Goal: Information Seeking & Learning: Learn about a topic

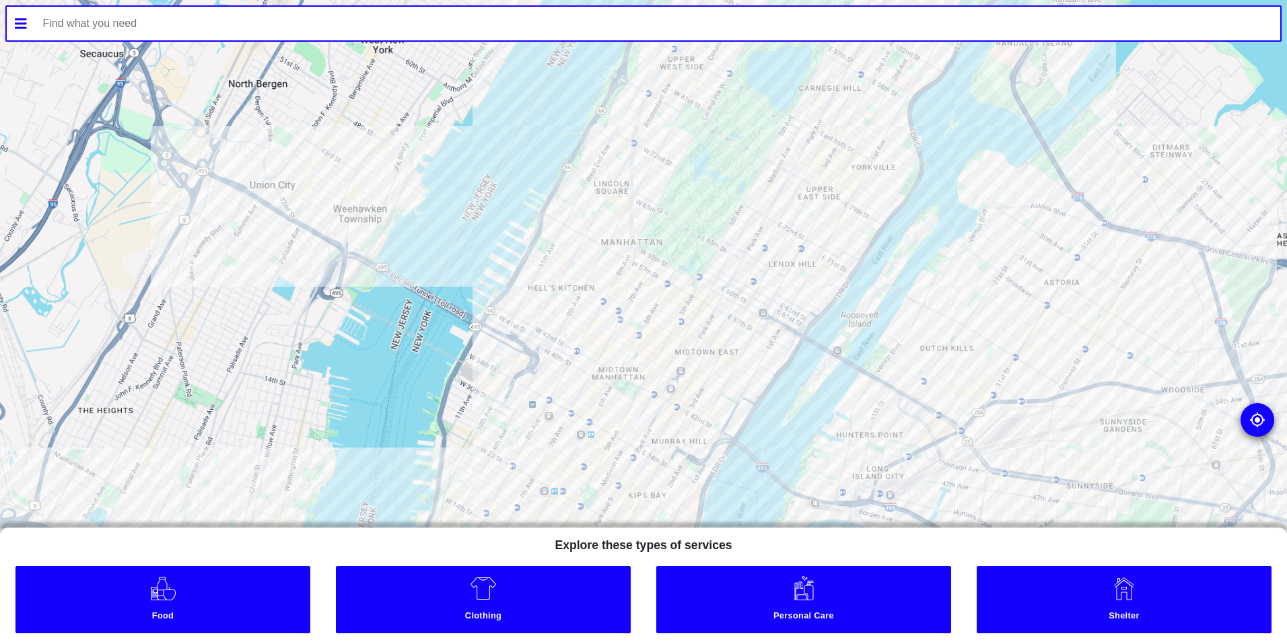
drag, startPoint x: 751, startPoint y: 178, endPoint x: 756, endPoint y: 152, distance: 26.7
click at [755, 155] on div at bounding box center [643, 321] width 1287 height 642
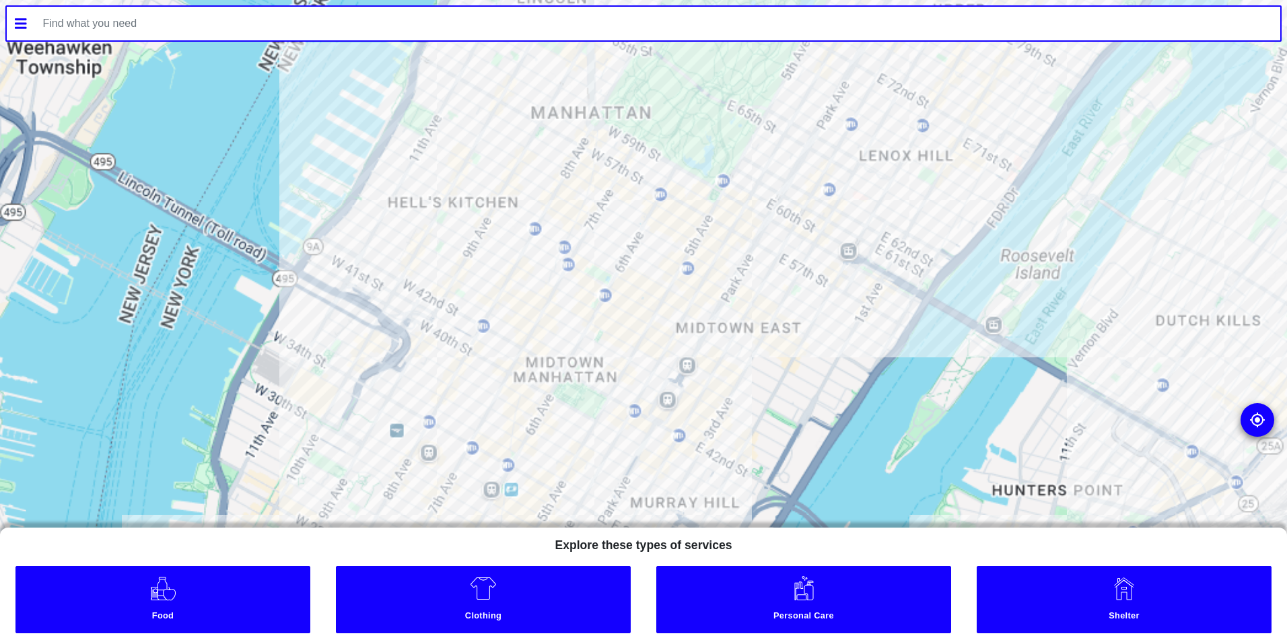
drag, startPoint x: 643, startPoint y: 393, endPoint x: 708, endPoint y: 200, distance: 203.7
click at [708, 200] on div at bounding box center [643, 321] width 1287 height 642
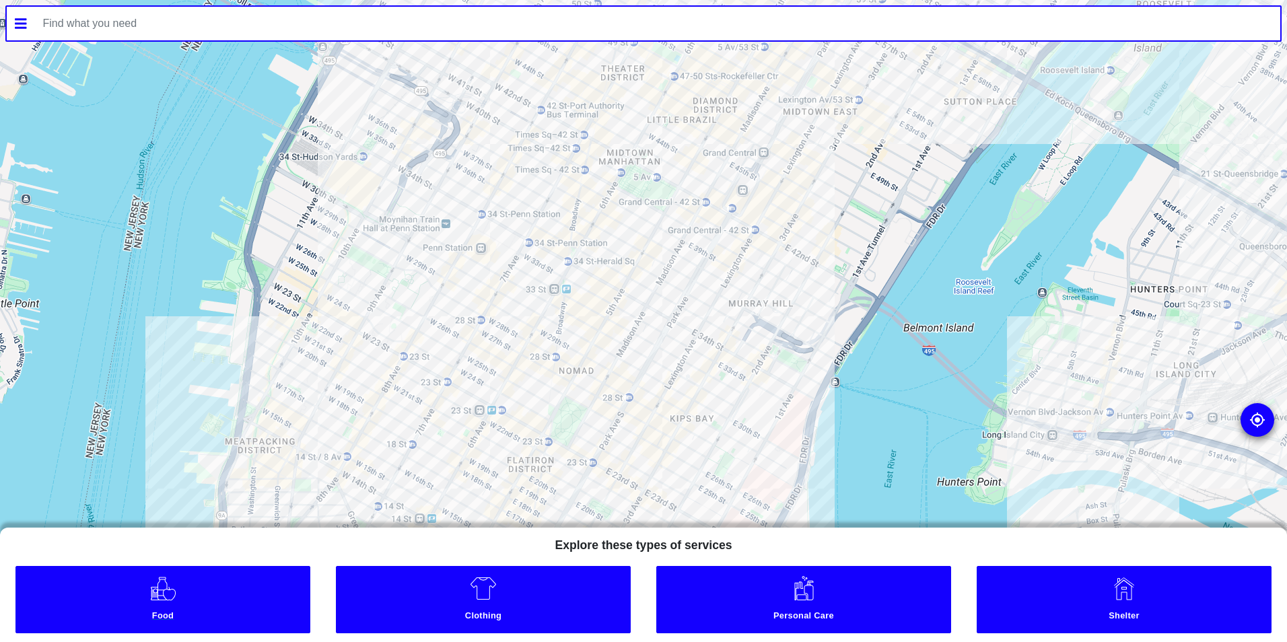
click at [216, 608] on link "Food" at bounding box center [162, 599] width 295 height 67
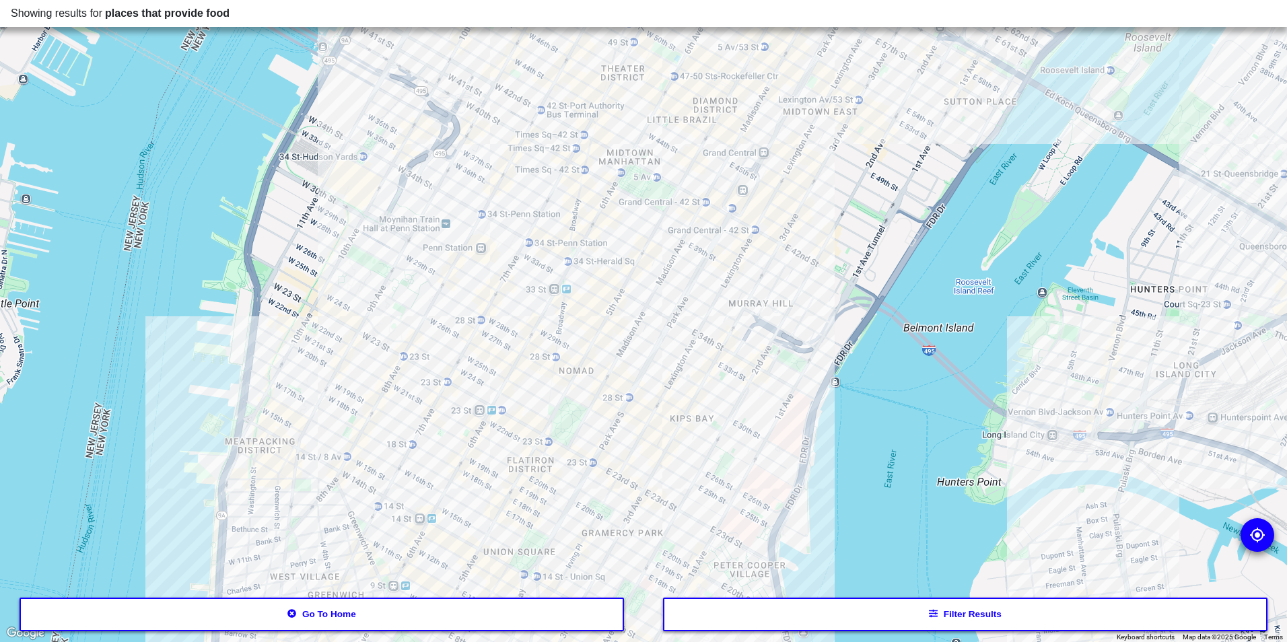
click at [787, 611] on button "Filter results" at bounding box center [965, 615] width 605 height 34
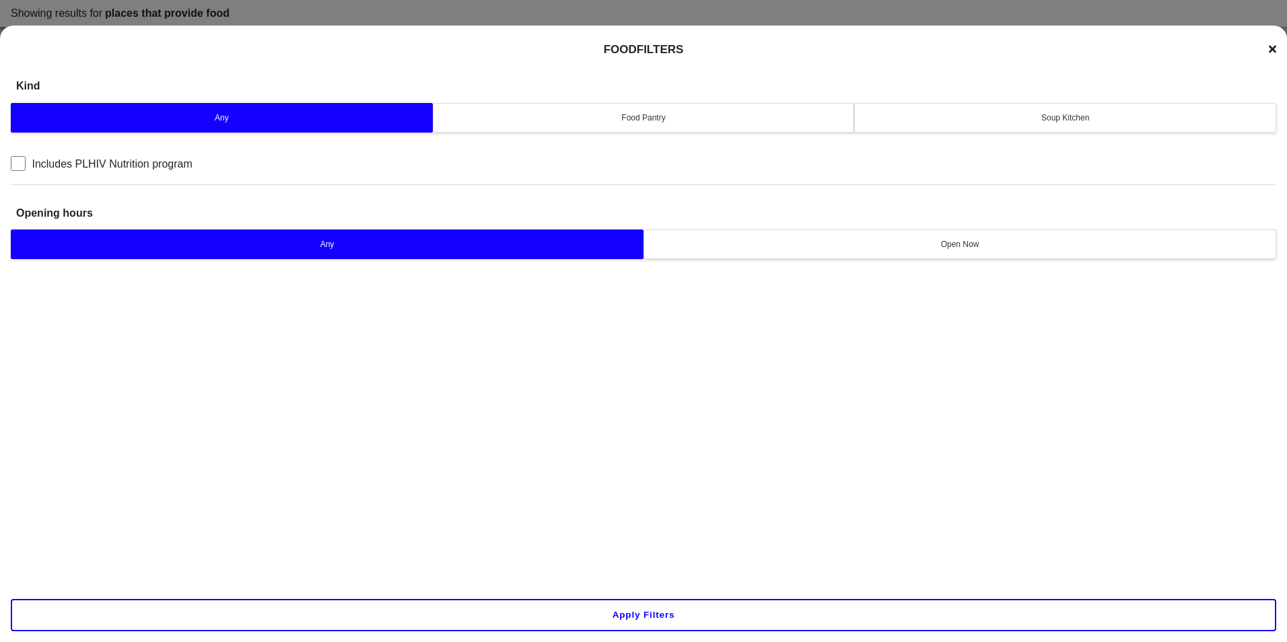
click at [999, 109] on button "Soup Kitchen" at bounding box center [1065, 118] width 422 height 30
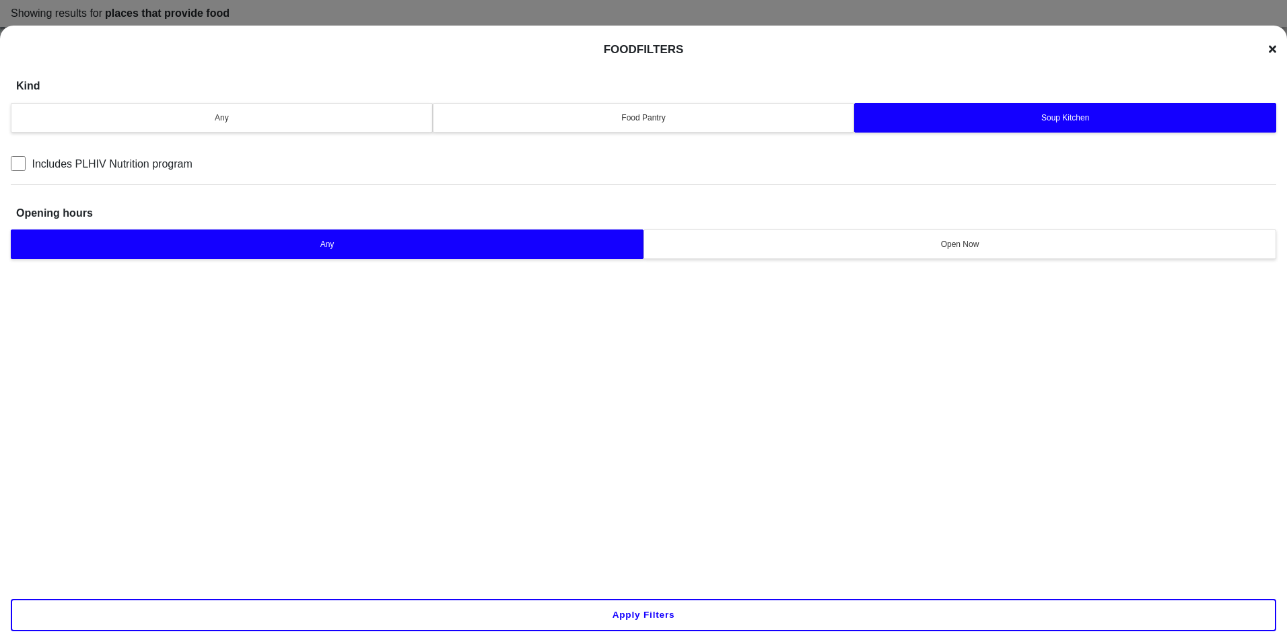
click at [635, 612] on button "Apply filters" at bounding box center [643, 615] width 1265 height 32
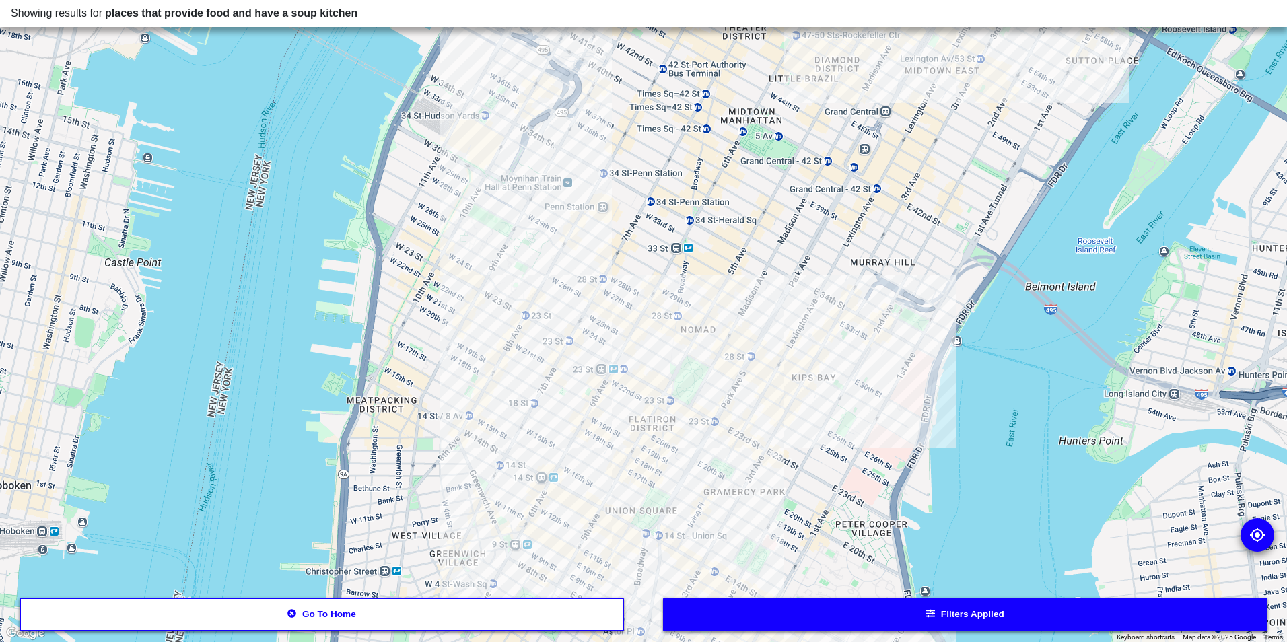
click at [791, 295] on div at bounding box center [643, 321] width 1287 height 642
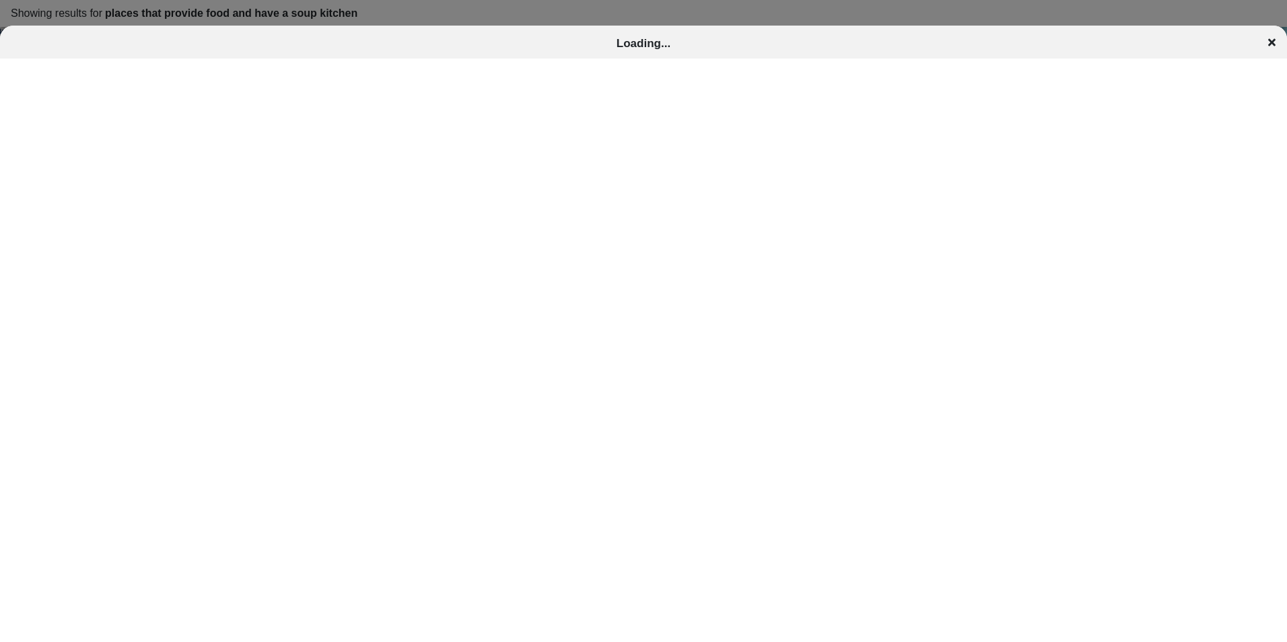
click at [746, 22] on div at bounding box center [643, 321] width 1287 height 642
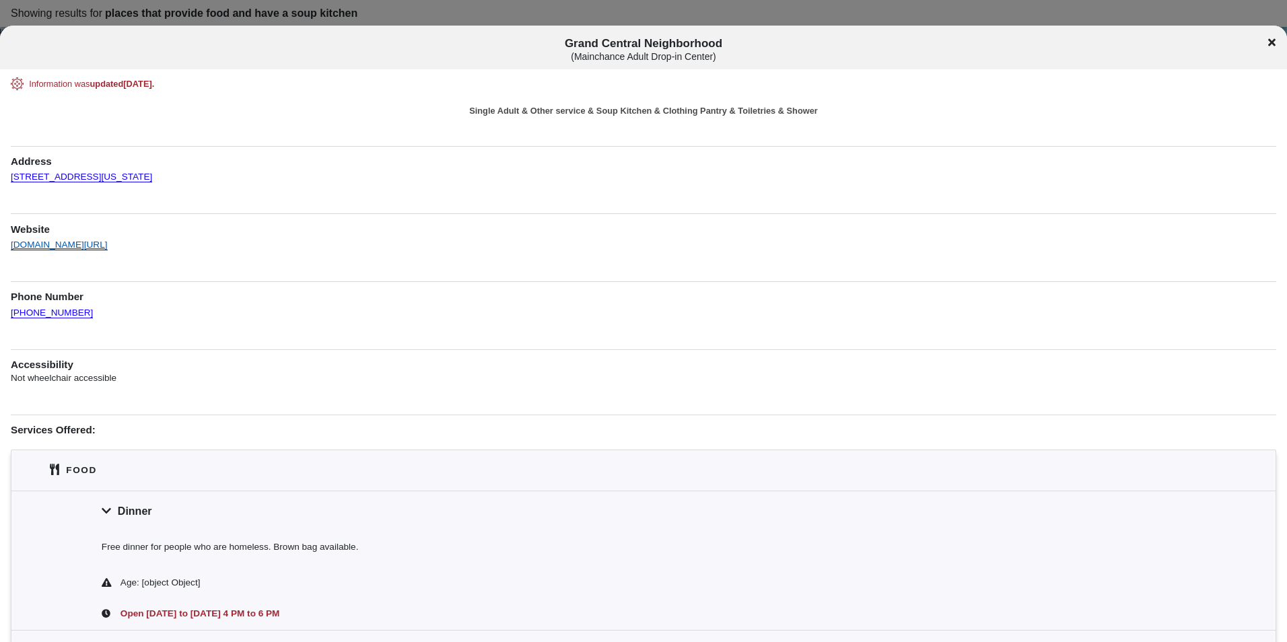
click at [108, 242] on link "[DOMAIN_NAME][URL]" at bounding box center [59, 239] width 97 height 24
click at [108, 248] on link "[DOMAIN_NAME][URL]" at bounding box center [59, 239] width 97 height 24
click at [635, 38] on span "Grand Central Neighborhood ( Mainchance Adult Drop-in Center )" at bounding box center [644, 49] width 1068 height 25
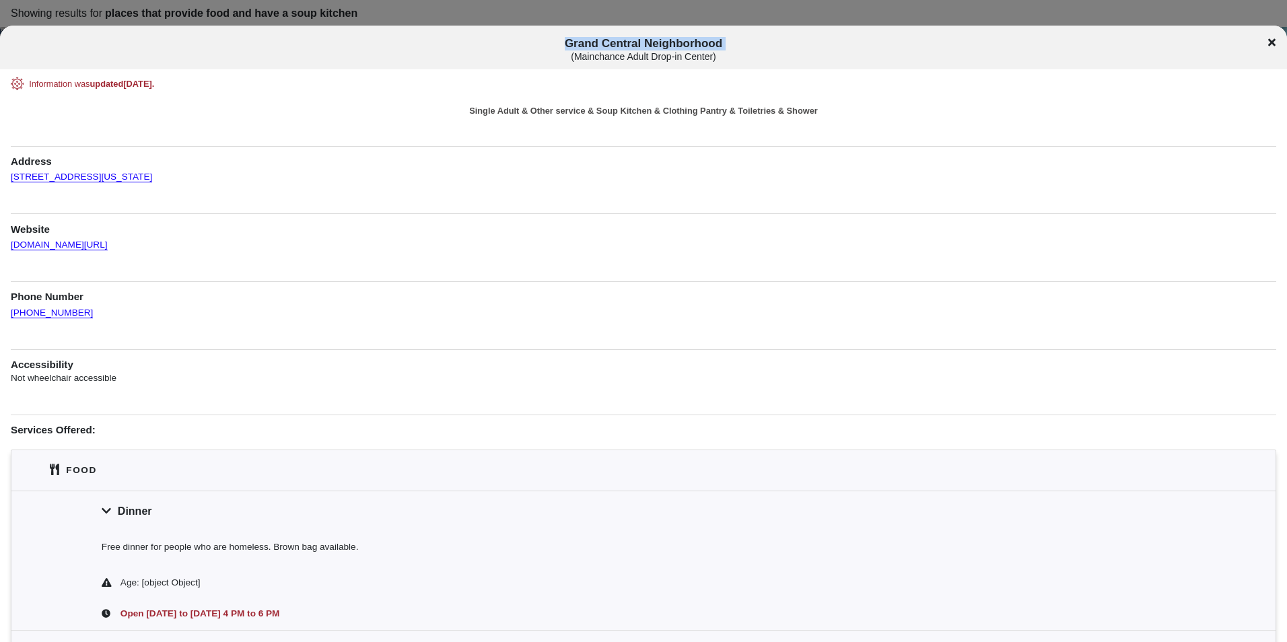
copy span "Grand Central Neighborhood"
drag, startPoint x: 81, startPoint y: 175, endPoint x: 8, endPoint y: 170, distance: 73.6
copy link "[STREET_ADDRESS][US_STATE]"
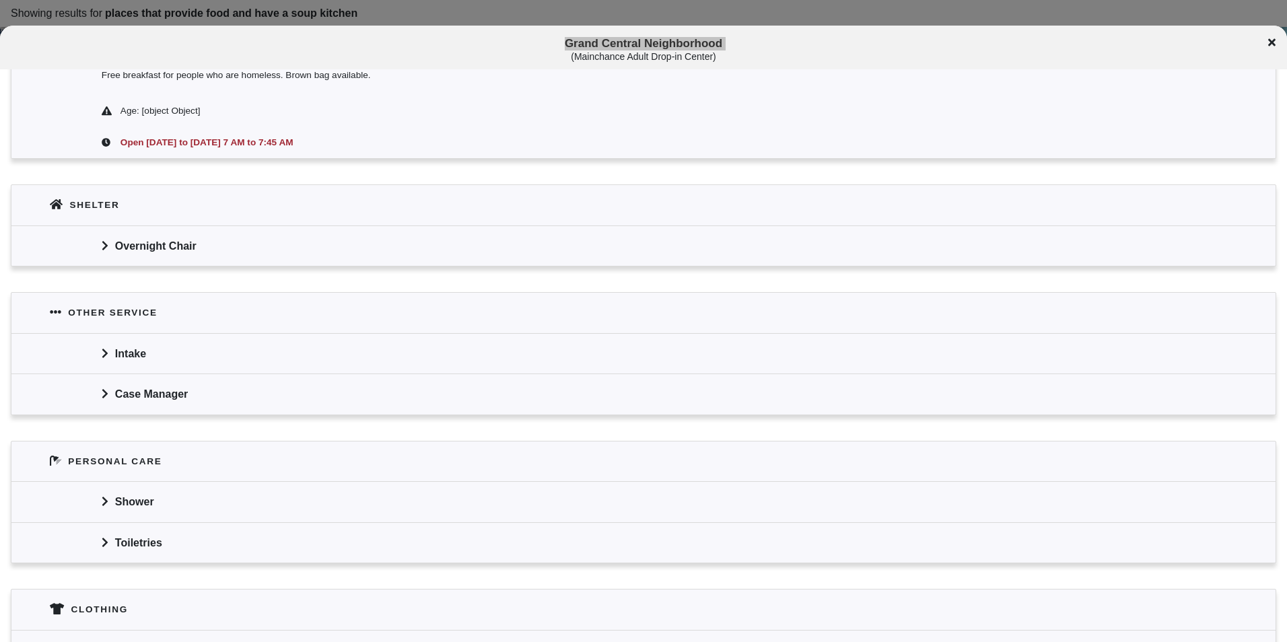
scroll to position [808, 0]
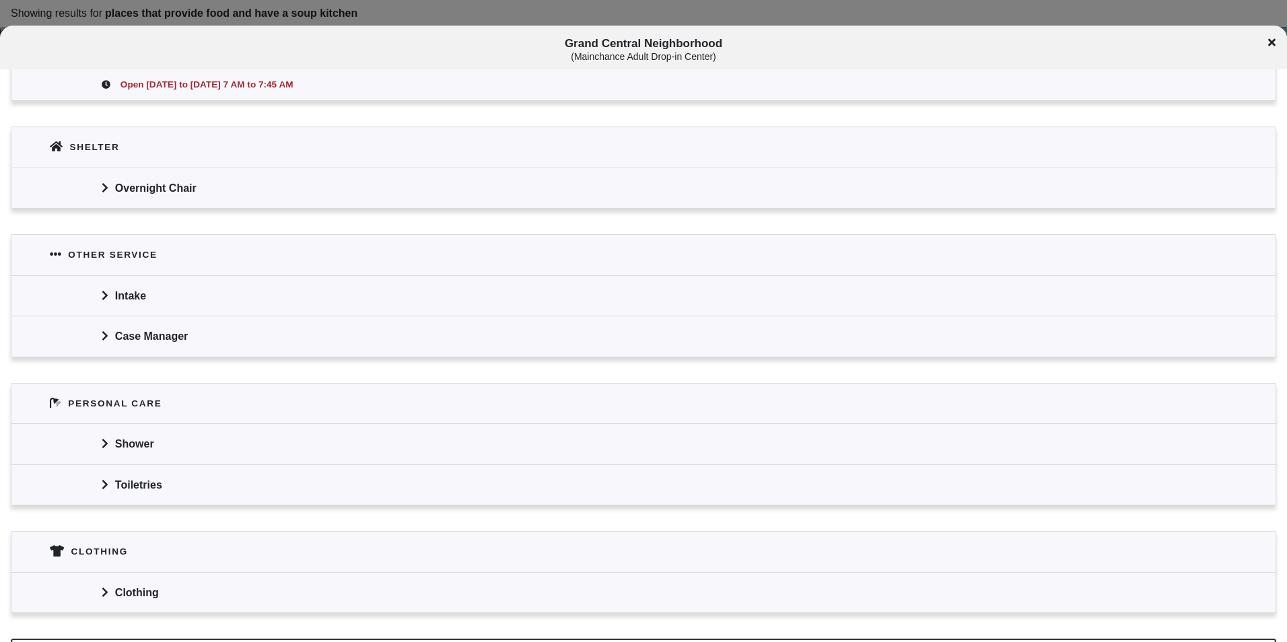
click at [145, 586] on div "Clothing" at bounding box center [643, 592] width 1264 height 40
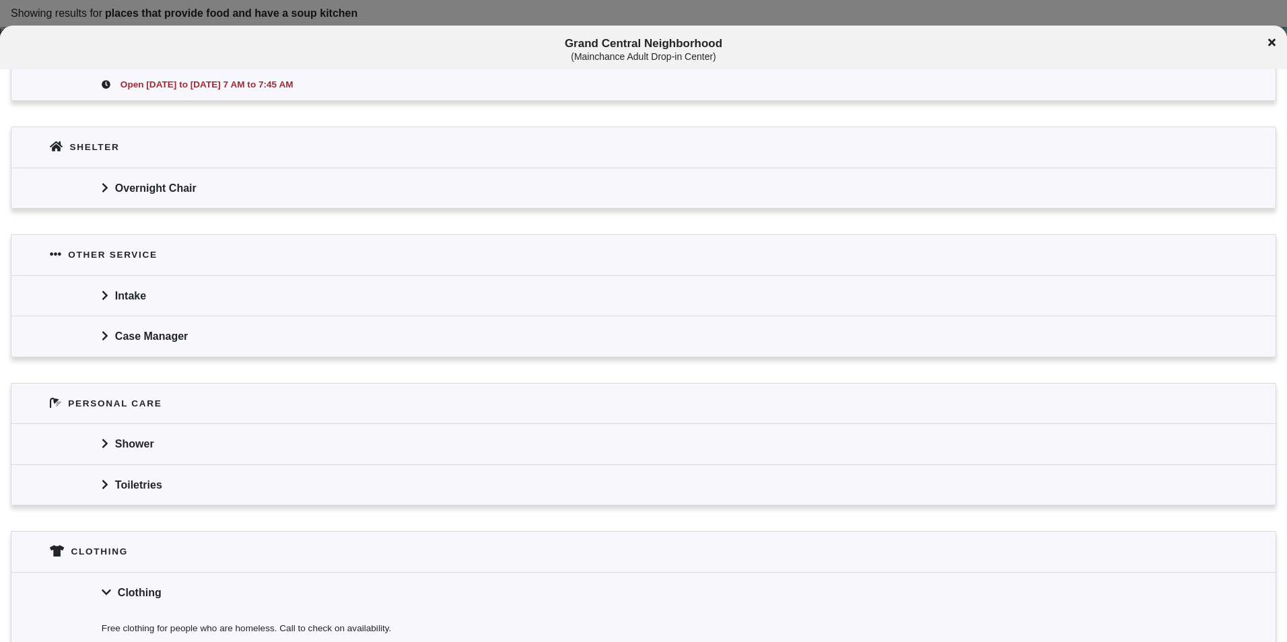
click at [154, 591] on div "Clothing" at bounding box center [643, 592] width 1264 height 40
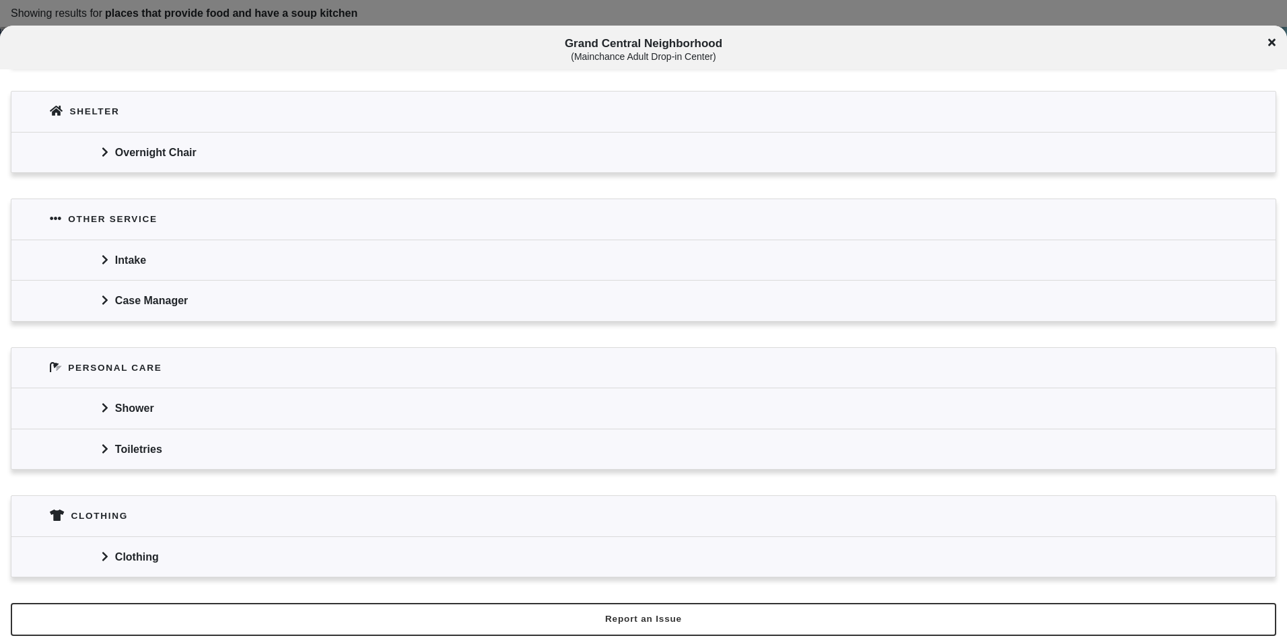
click at [174, 546] on div "Clothing" at bounding box center [643, 556] width 1264 height 40
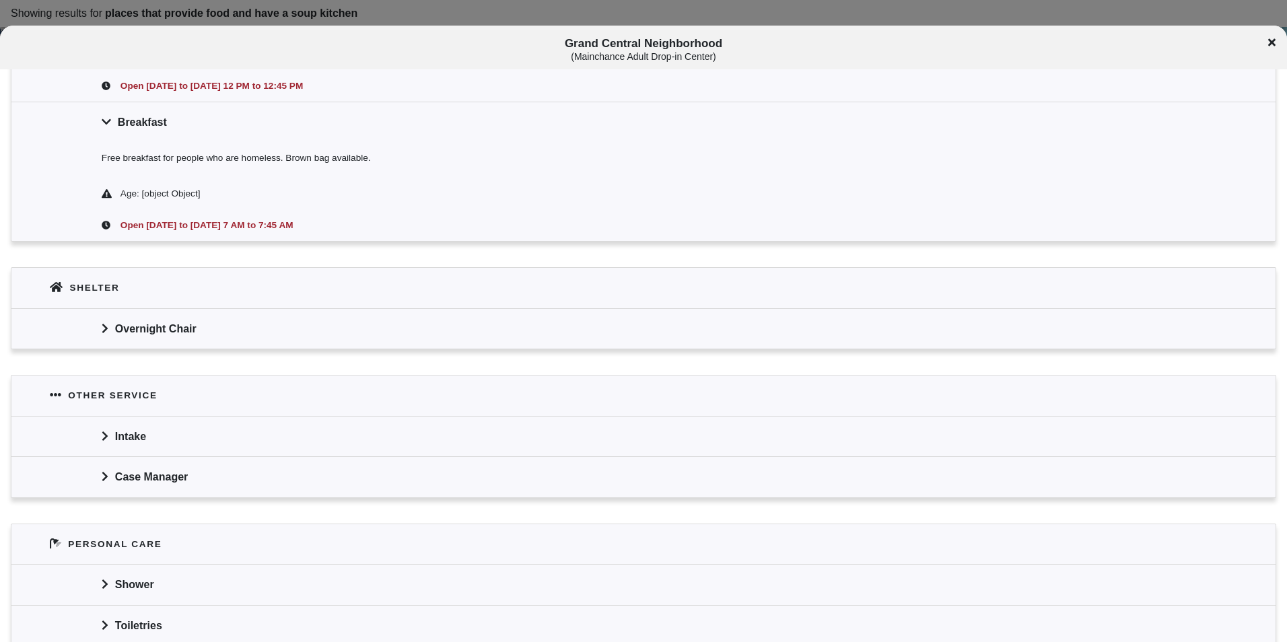
scroll to position [1003, 0]
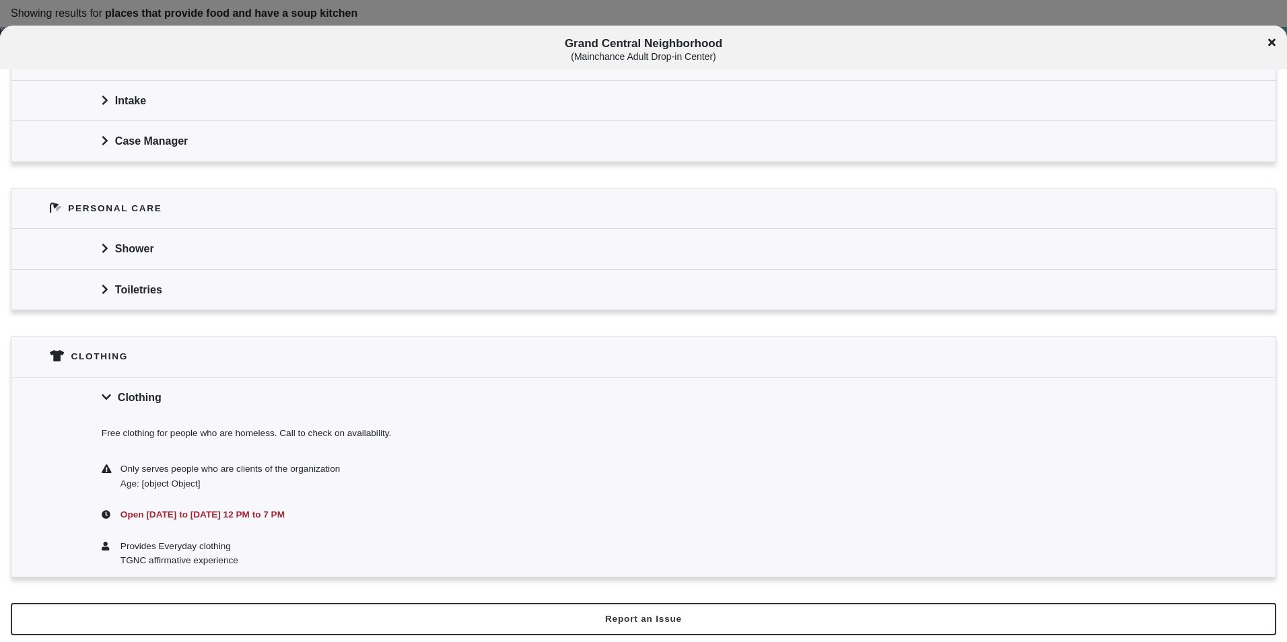
click at [288, 308] on div "Toiletries" at bounding box center [643, 289] width 1264 height 40
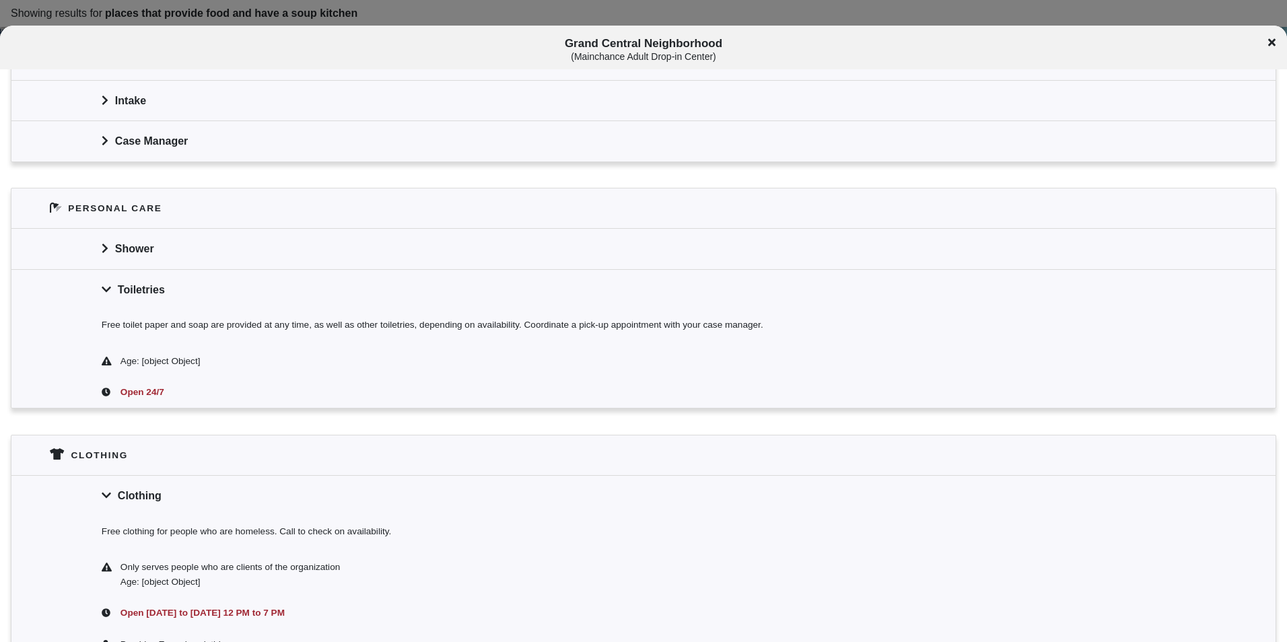
click at [1271, 43] on icon at bounding box center [1271, 42] width 7 height 7
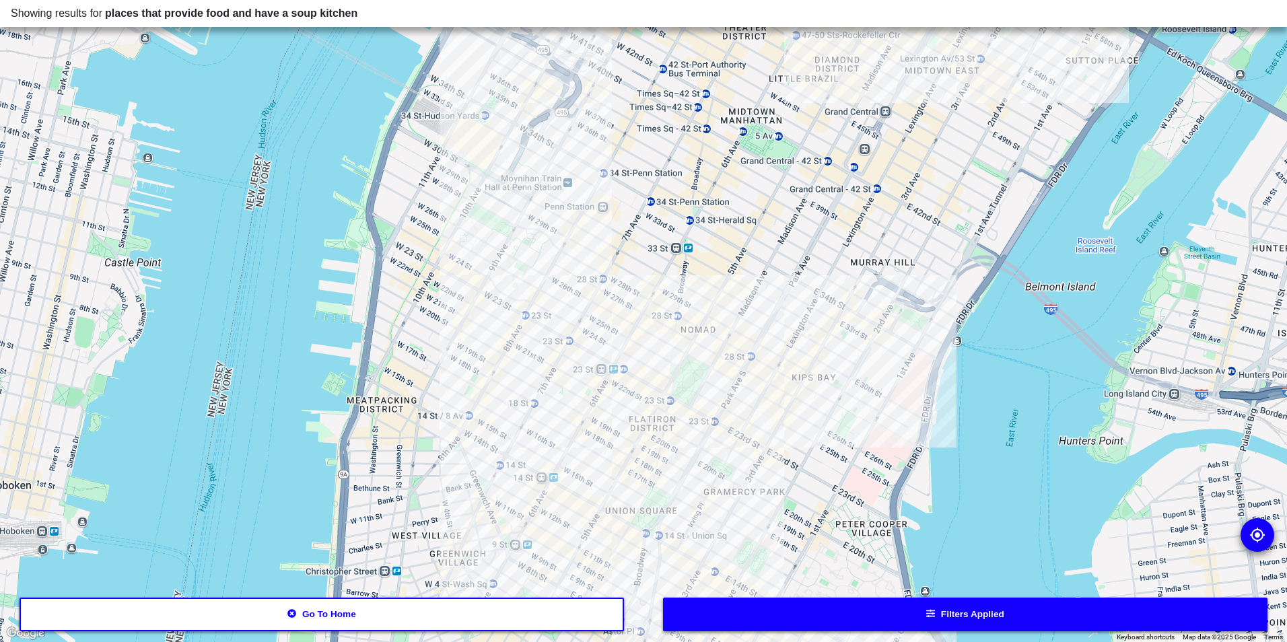
click at [593, 209] on div at bounding box center [643, 321] width 1287 height 642
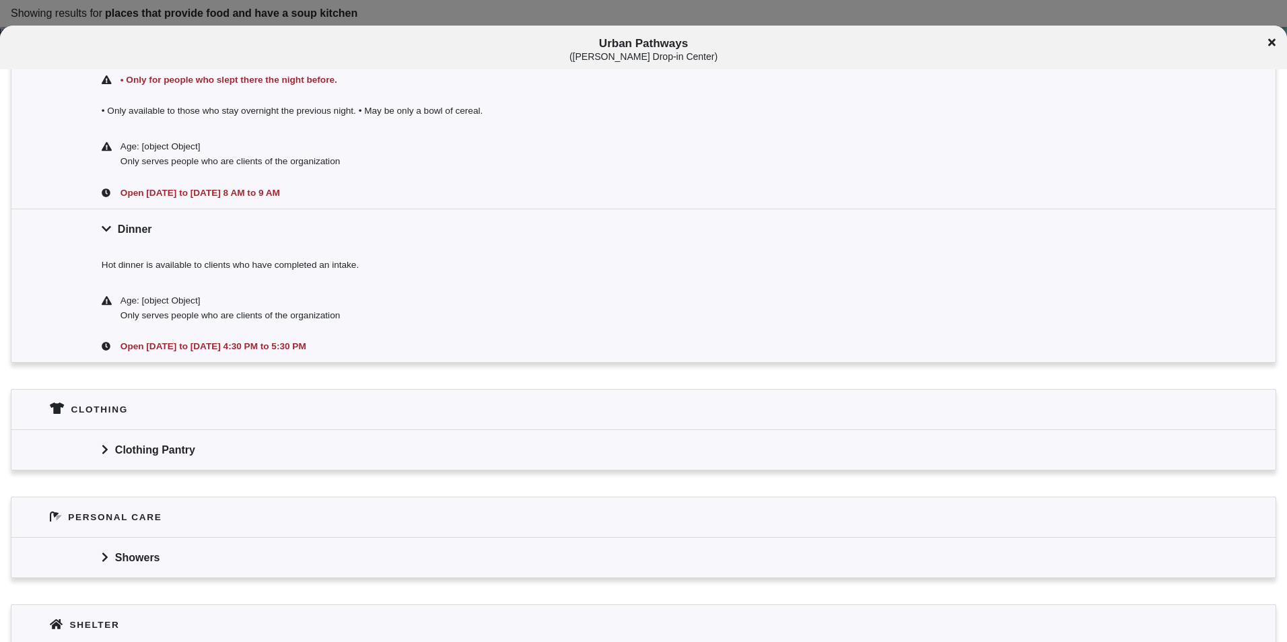
scroll to position [576, 0]
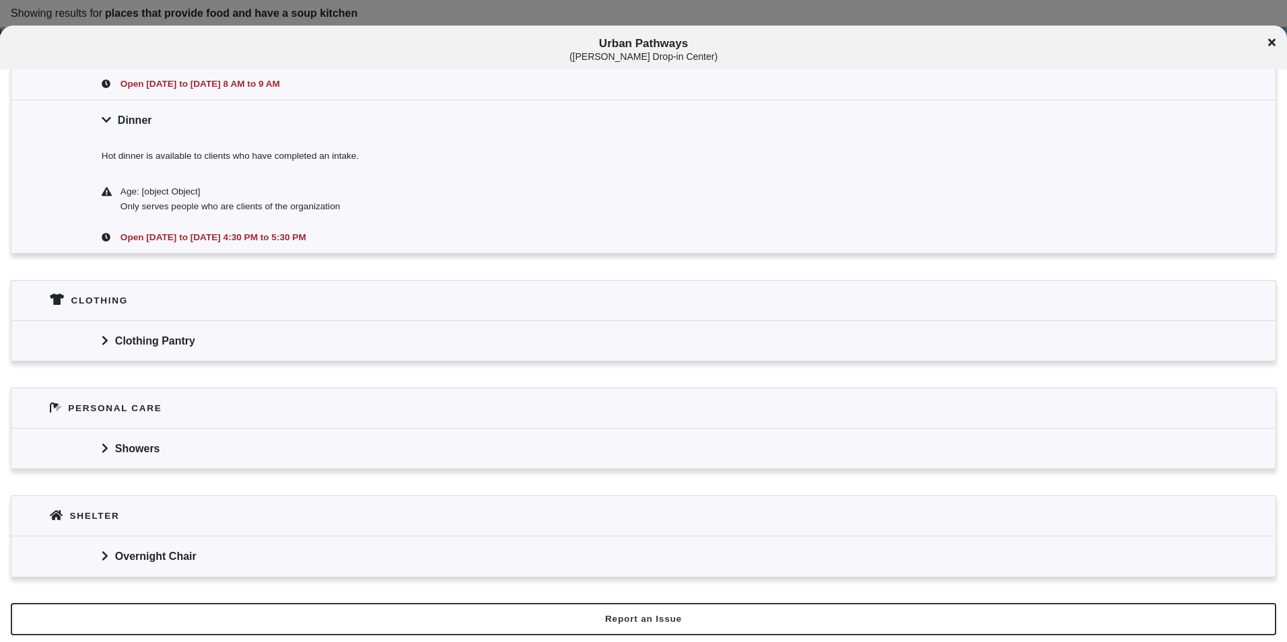
click at [377, 347] on div "Clothing Pantry" at bounding box center [643, 340] width 1264 height 40
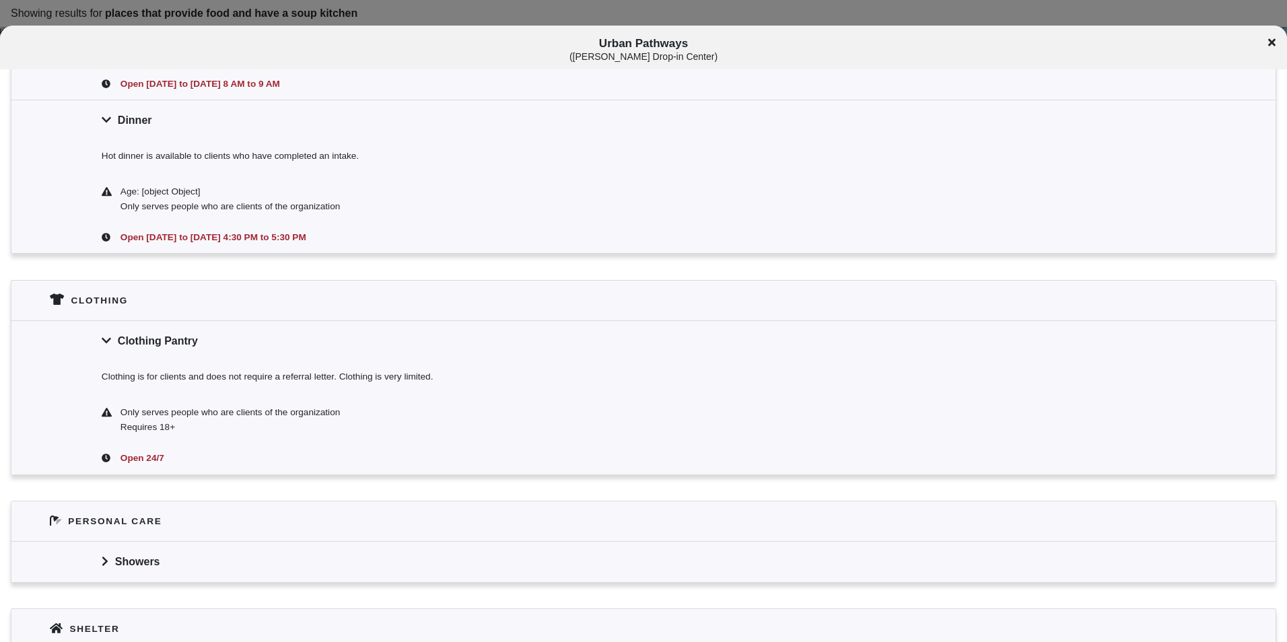
click at [377, 347] on div "Clothing Pantry" at bounding box center [643, 340] width 1264 height 40
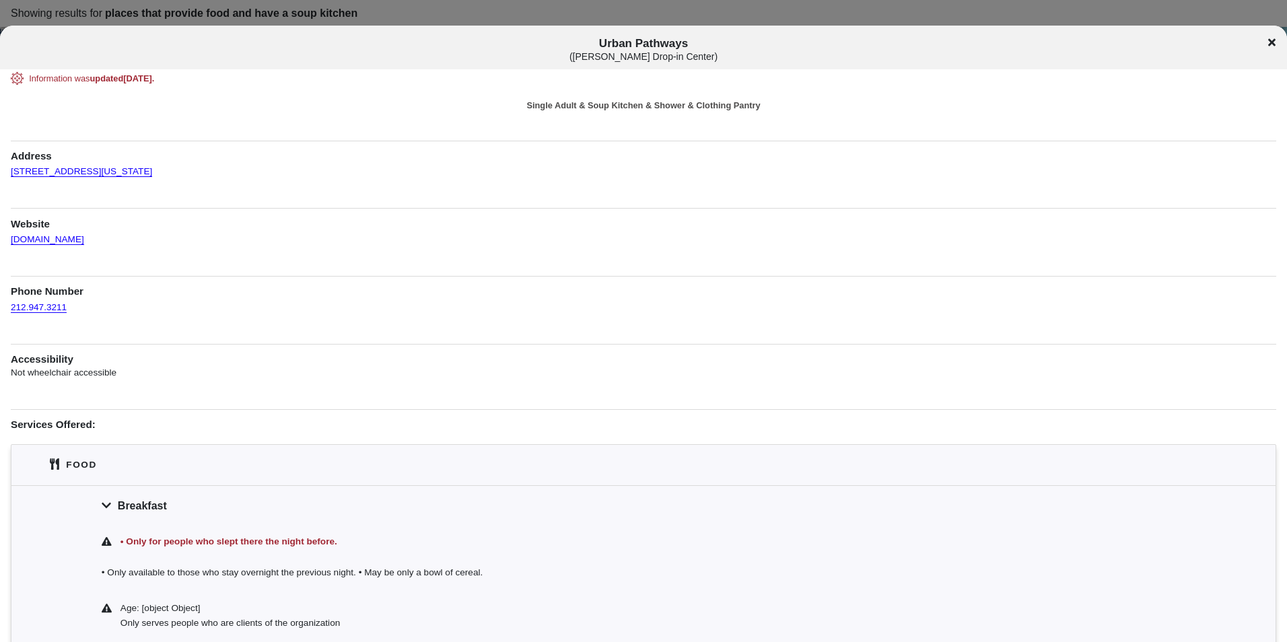
scroll to position [0, 0]
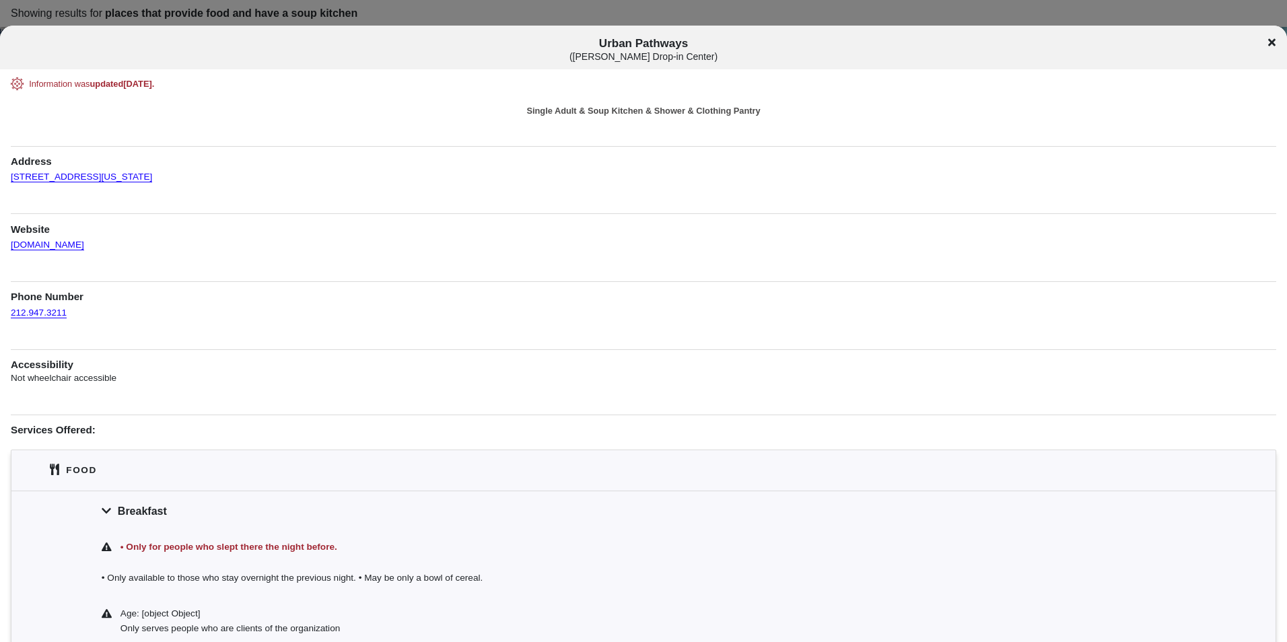
click at [643, 39] on span "Urban Pathways ( [PERSON_NAME] Drop-in Center )" at bounding box center [644, 49] width 1068 height 25
copy span "Urban Pathways"
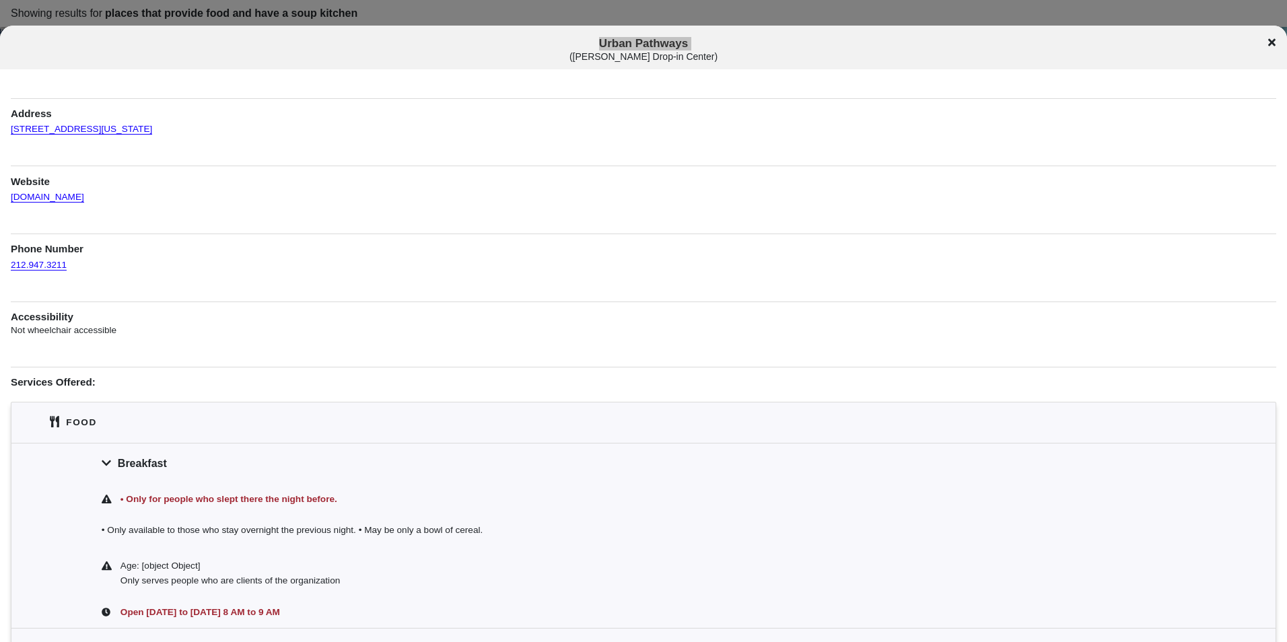
scroll to position [67, 0]
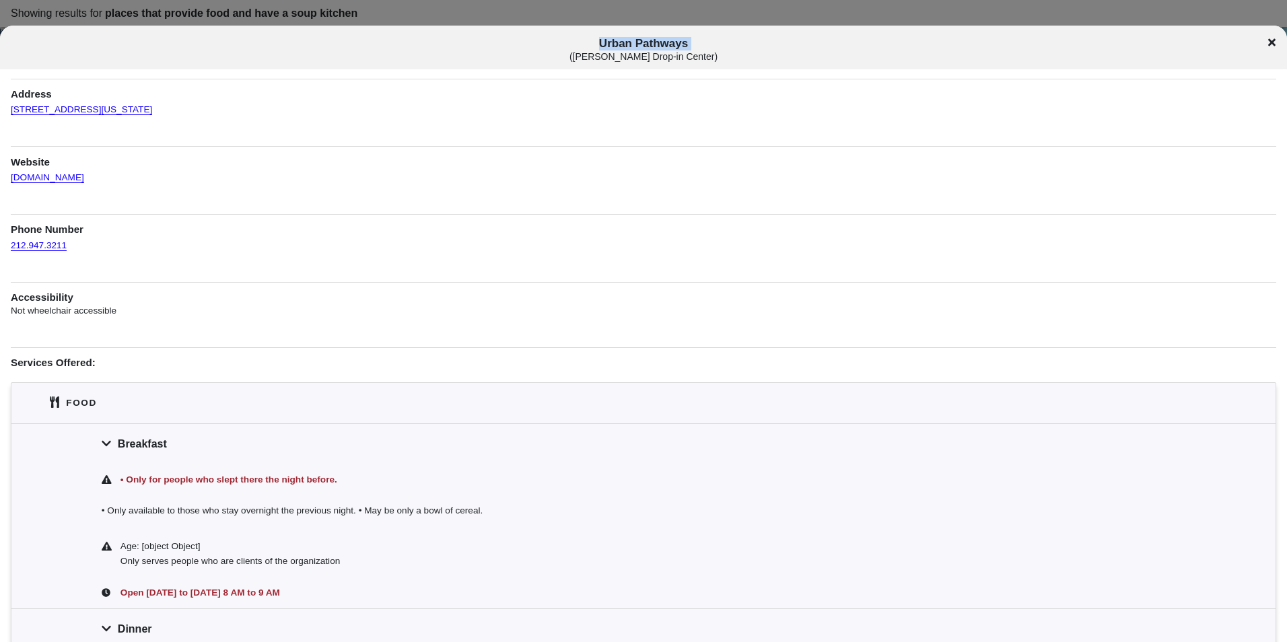
drag, startPoint x: 172, startPoint y: 102, endPoint x: 7, endPoint y: 102, distance: 164.9
click at [7, 102] on div "Information was updated [DATE] . Single Adult & Soup Kitchen & Shower & Clothin…" at bounding box center [643, 548] width 1287 height 1076
copy link "[STREET_ADDRESS][US_STATE]"
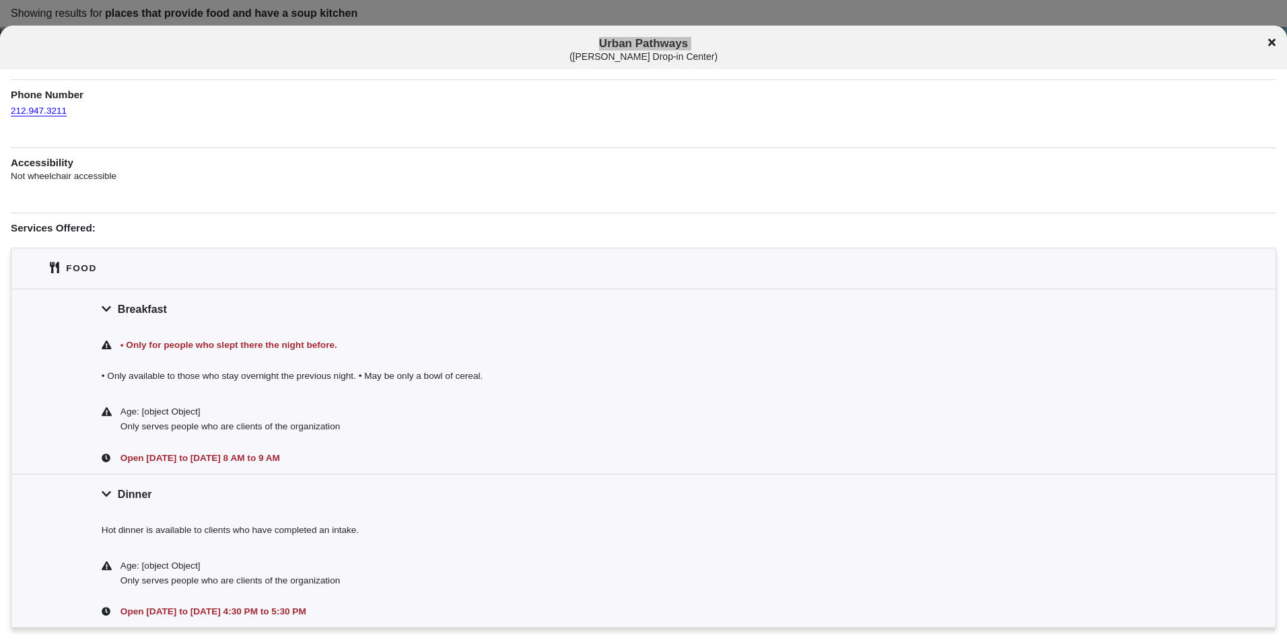
scroll to position [538, 0]
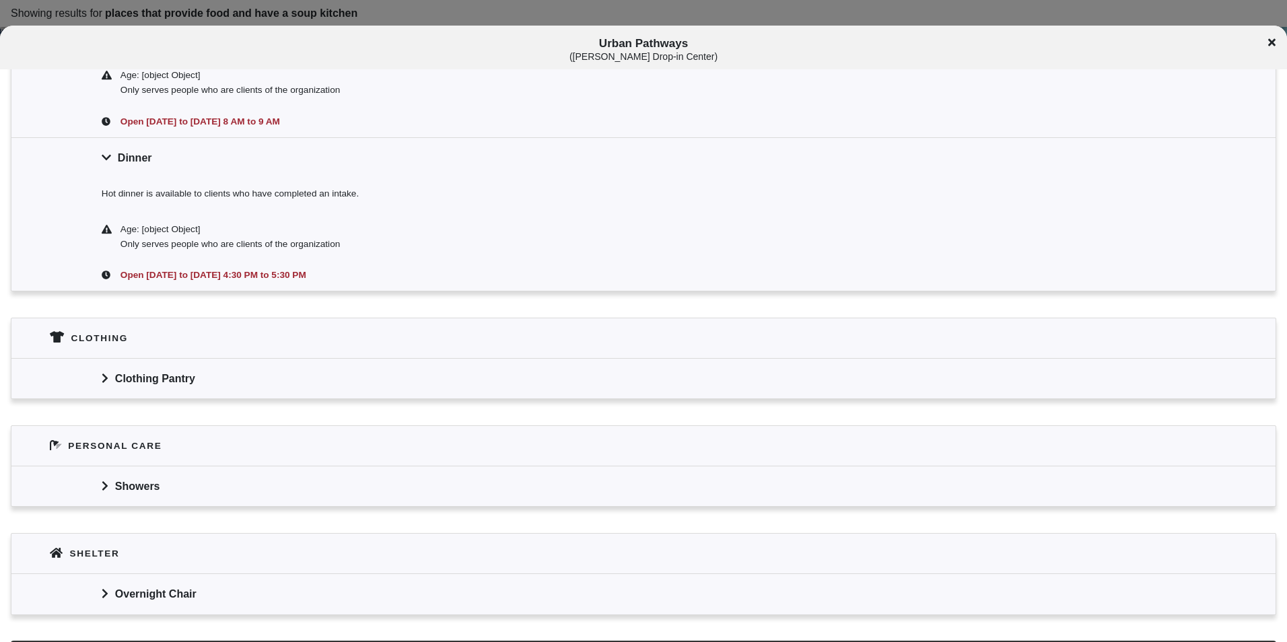
click at [162, 369] on div "Clothing Pantry" at bounding box center [643, 378] width 1264 height 40
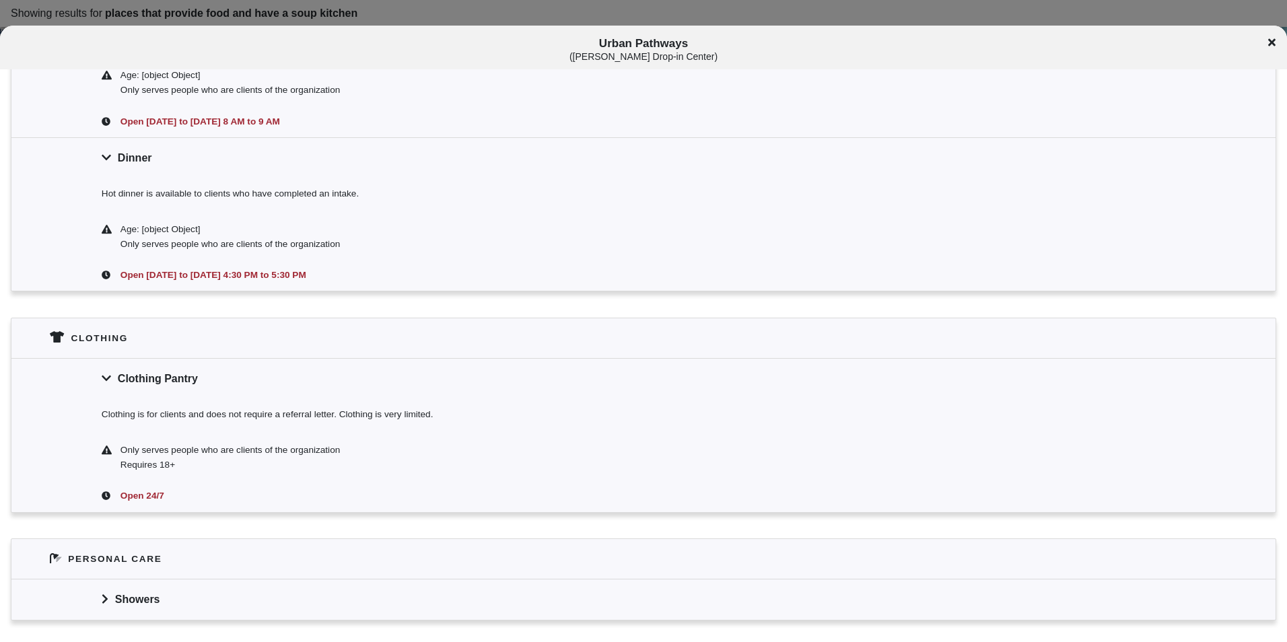
click at [1270, 37] on icon at bounding box center [1271, 42] width 7 height 11
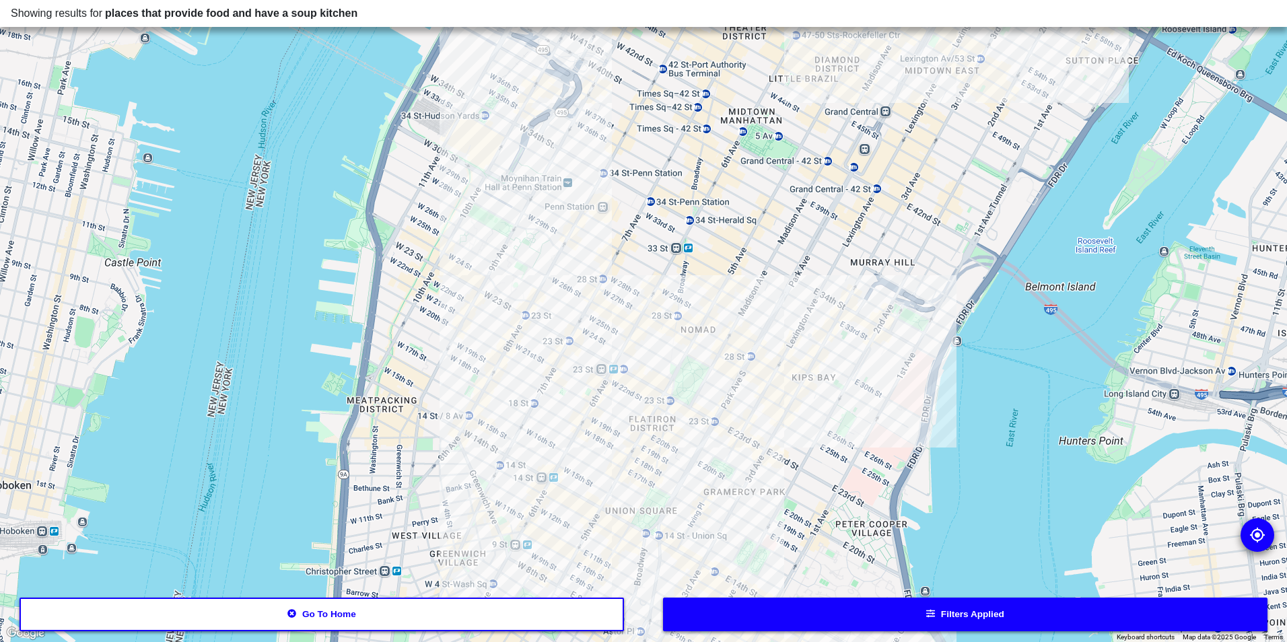
click at [527, 221] on div at bounding box center [643, 321] width 1287 height 642
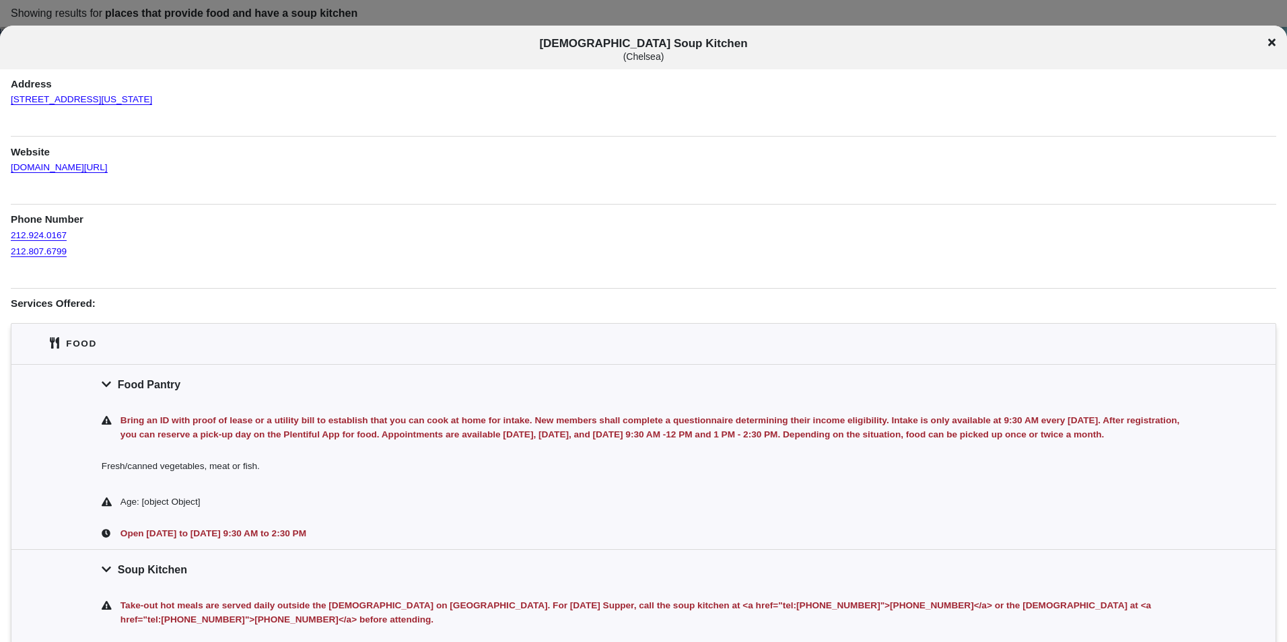
scroll to position [67, 0]
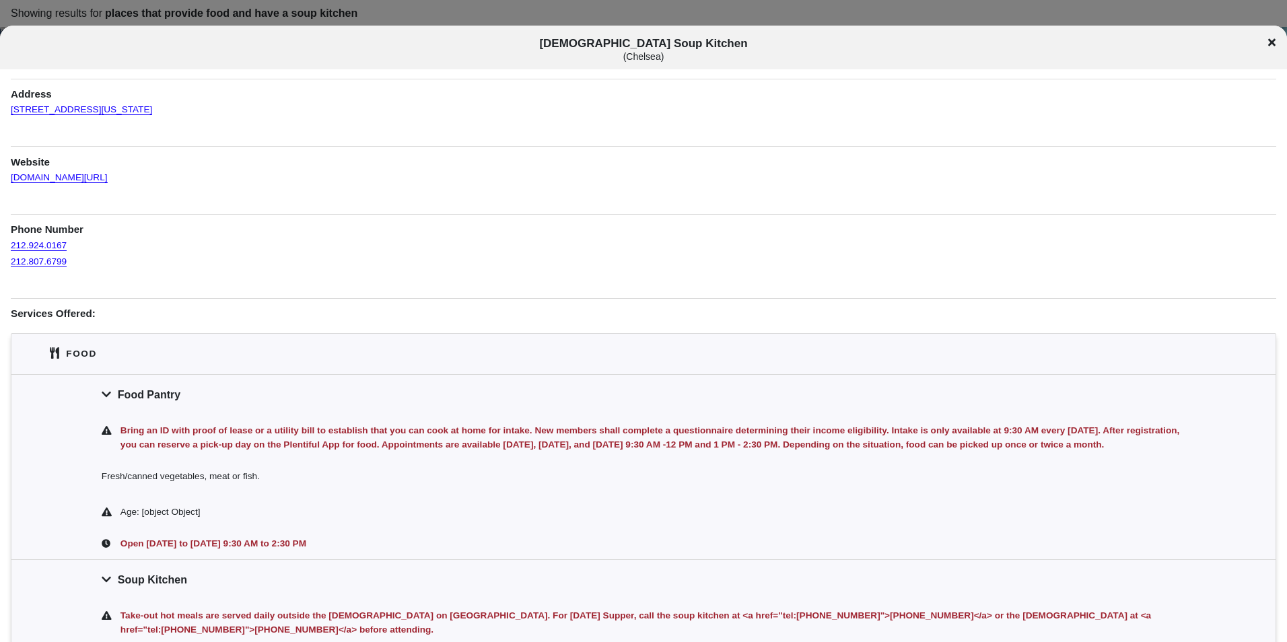
click at [682, 42] on span "[DEMOGRAPHIC_DATA] Soup Kitchen ( [GEOGRAPHIC_DATA] )" at bounding box center [644, 49] width 1068 height 25
copy span "[DEMOGRAPHIC_DATA] Soup Kitchen"
drag, startPoint x: 168, startPoint y: 117, endPoint x: 10, endPoint y: 110, distance: 157.7
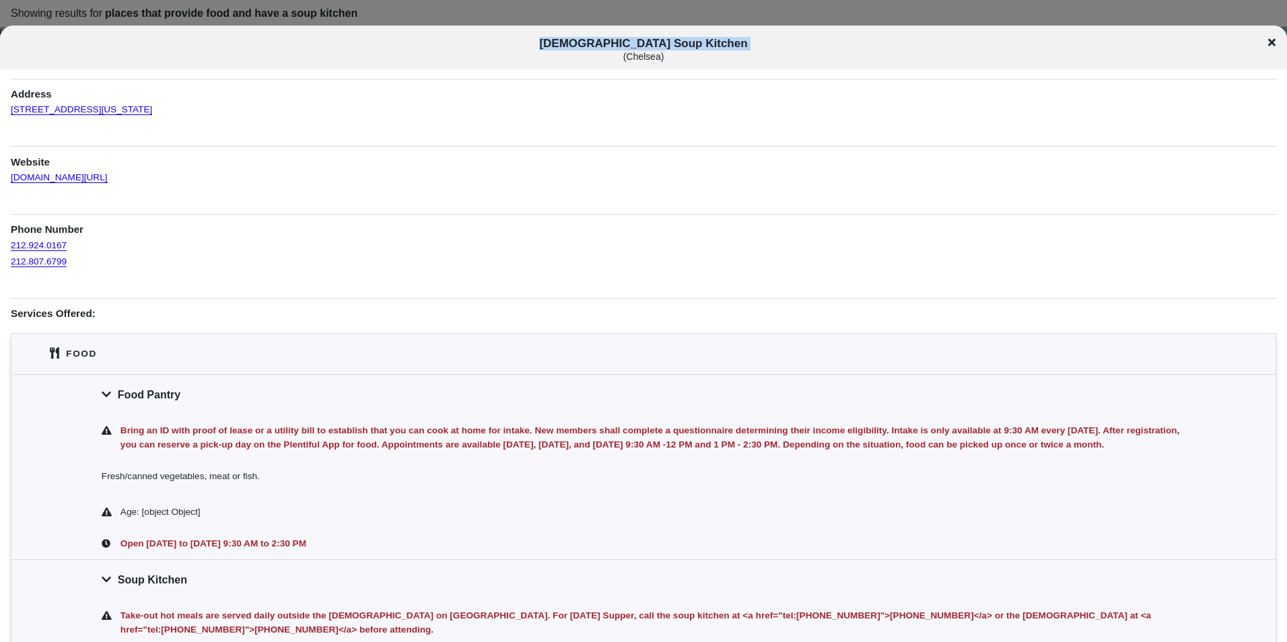
drag, startPoint x: 10, startPoint y: 110, endPoint x: 83, endPoint y: 105, distance: 72.8
copy link "[STREET_ADDRESS][US_STATE]"
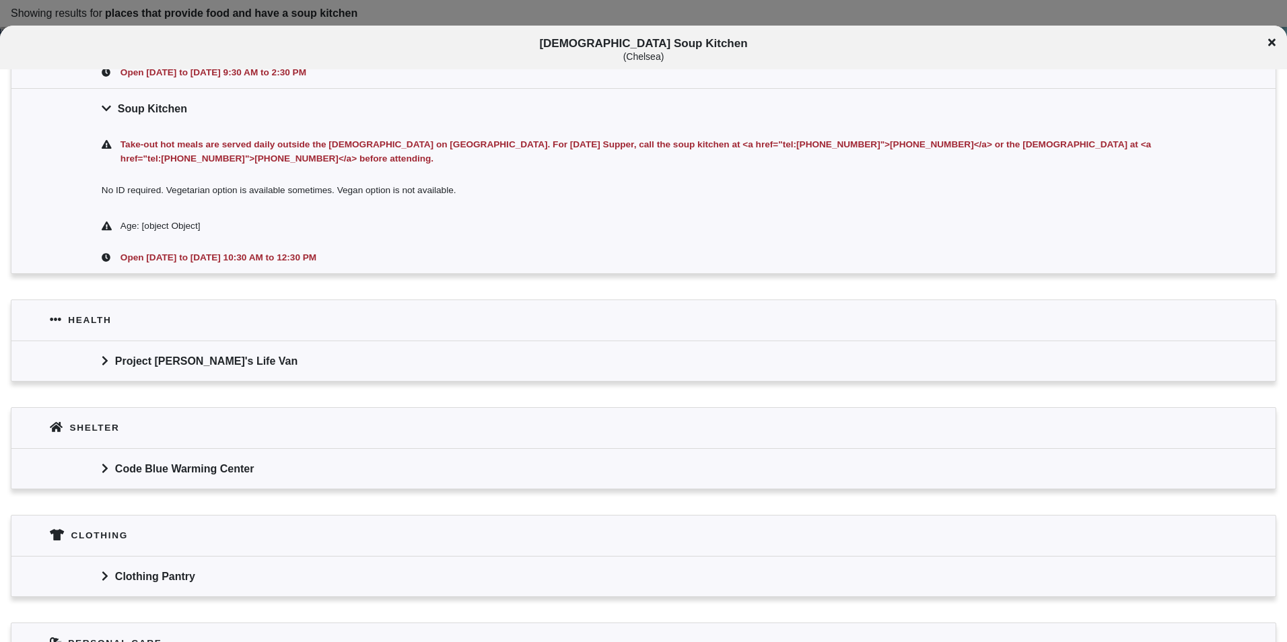
click at [461, 341] on div "Project [PERSON_NAME]'s Life Van" at bounding box center [643, 361] width 1264 height 40
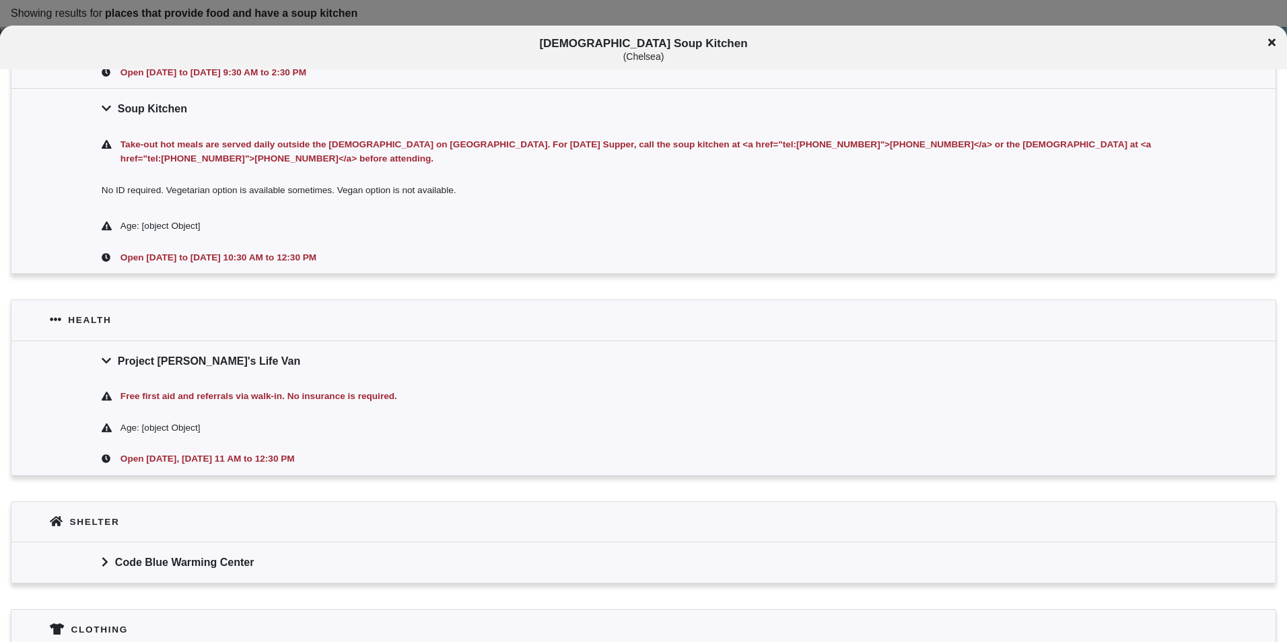
click at [314, 363] on div "Project [PERSON_NAME]'s Life Van" at bounding box center [643, 361] width 1264 height 40
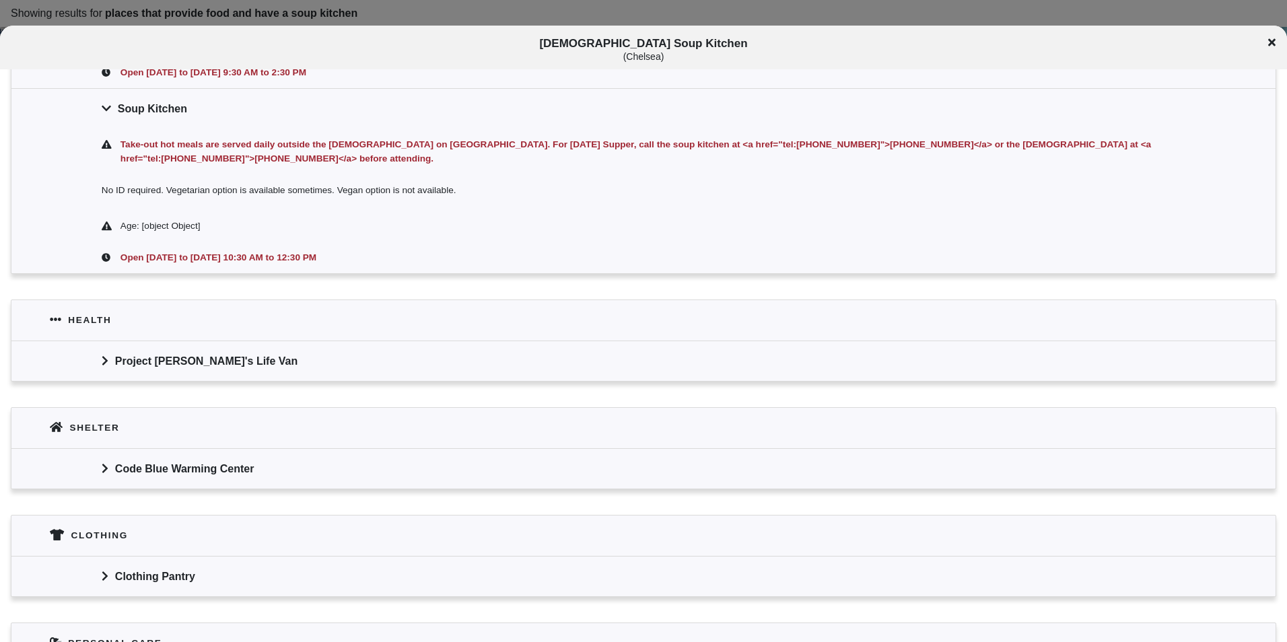
click at [254, 452] on div "Code Blue Warming Center" at bounding box center [643, 468] width 1264 height 40
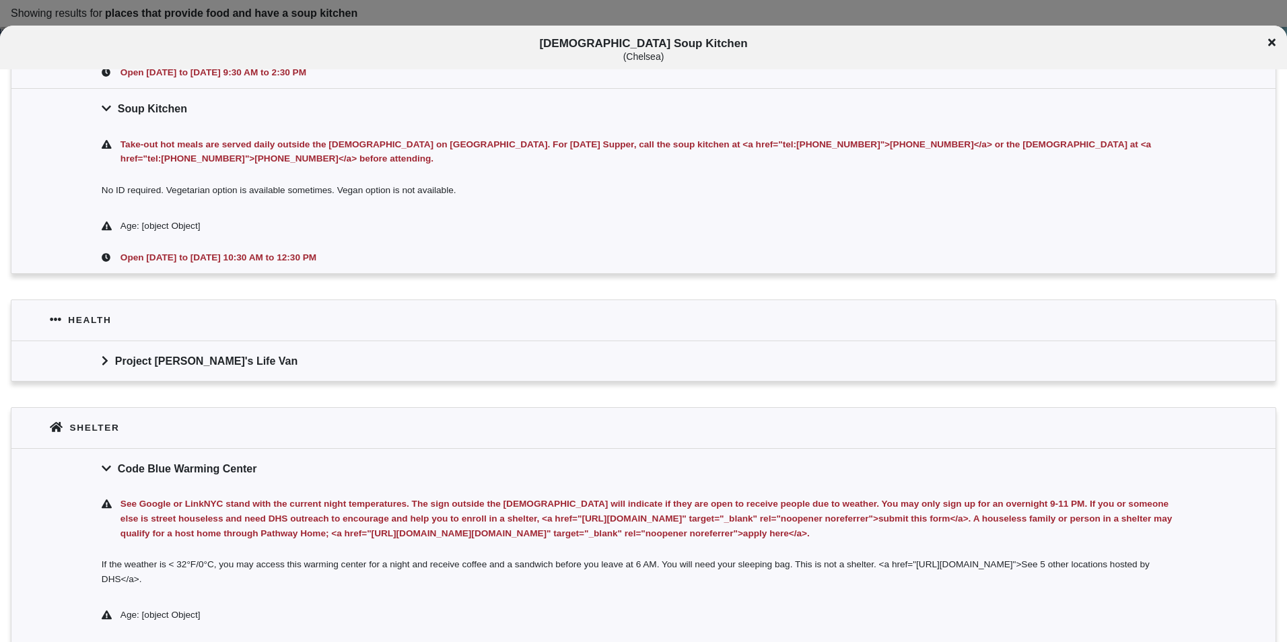
scroll to position [875, 0]
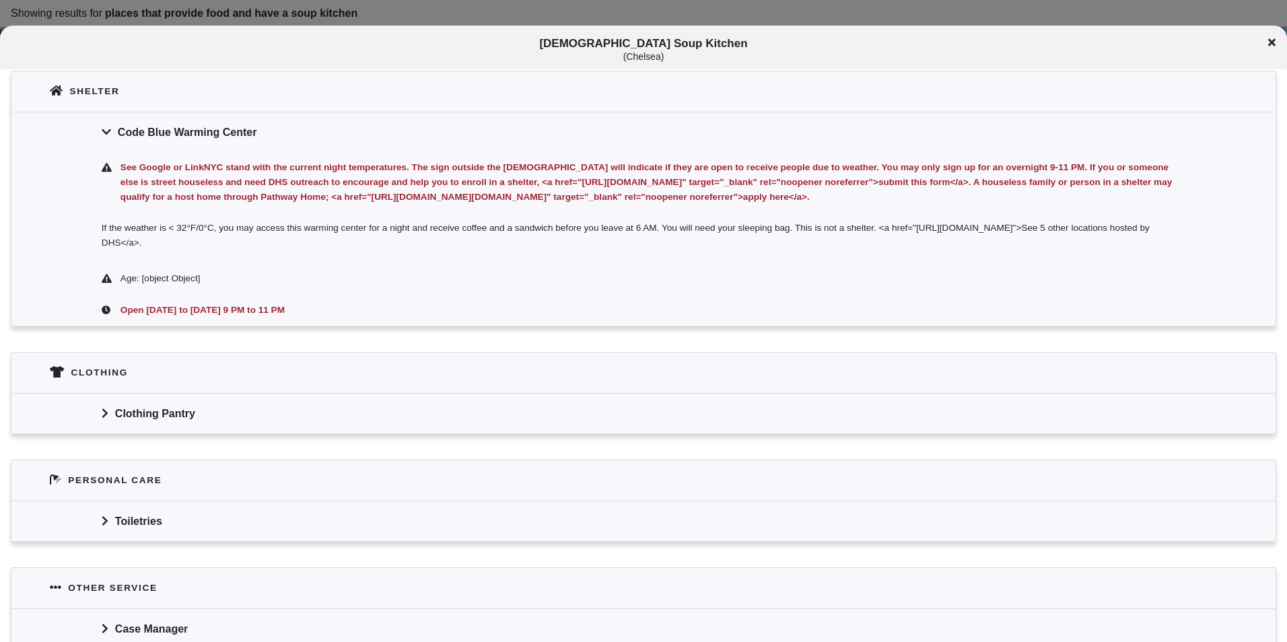
click at [236, 427] on div "Clothing Pantry" at bounding box center [643, 413] width 1264 height 40
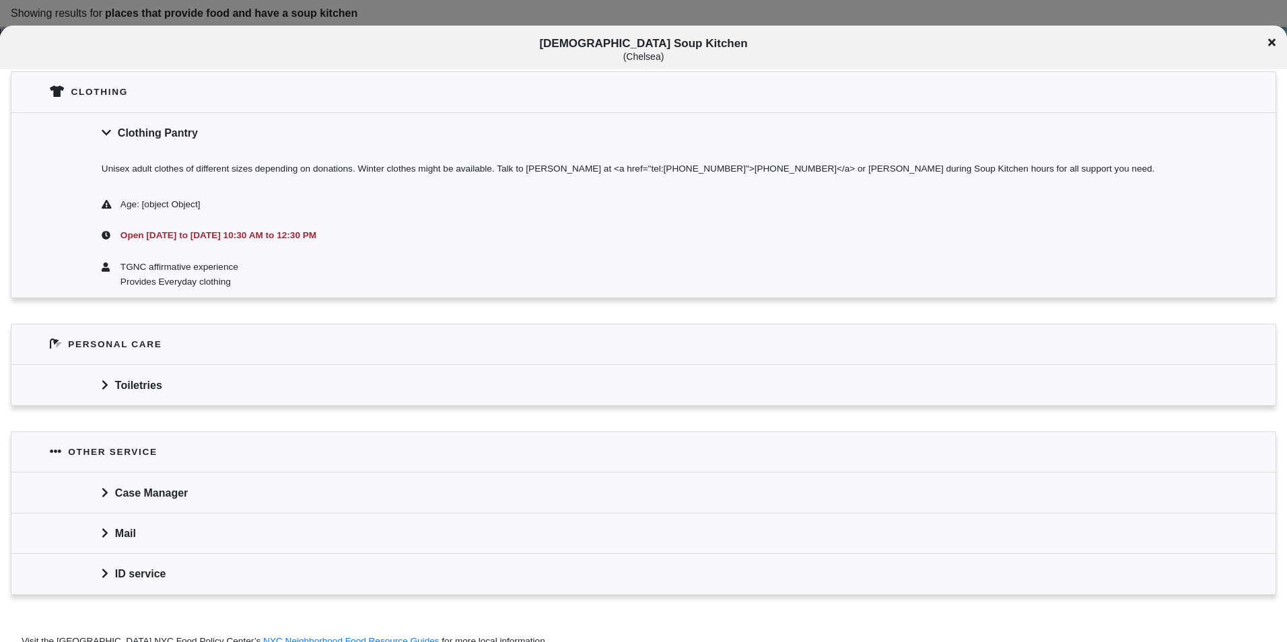
scroll to position [1211, 0]
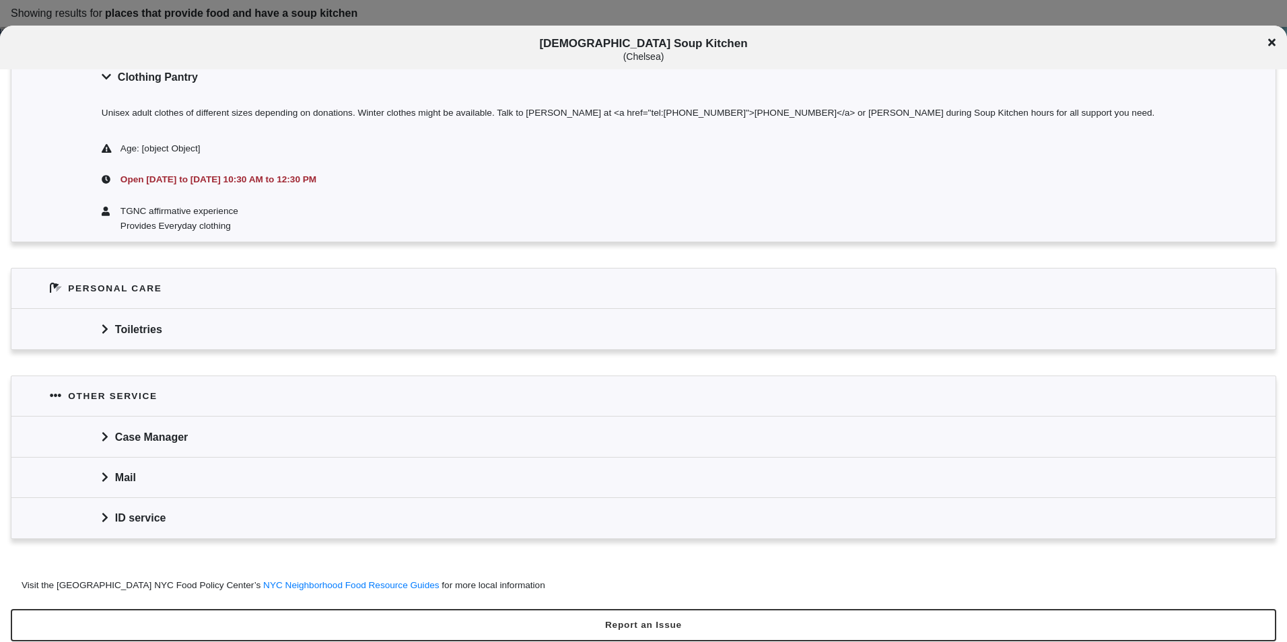
click at [185, 349] on div "Toiletries" at bounding box center [643, 328] width 1264 height 40
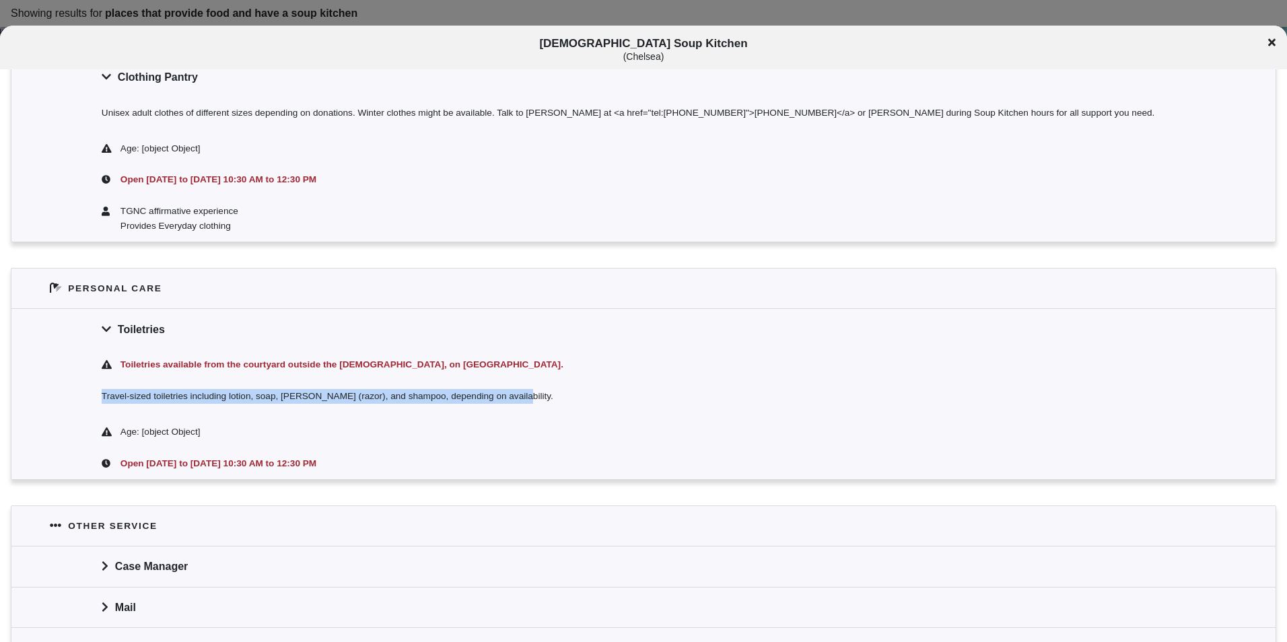
drag, startPoint x: 389, startPoint y: 425, endPoint x: 101, endPoint y: 411, distance: 288.4
click at [101, 411] on div "Travel-sized toiletries including lotion, soap, [PERSON_NAME] (razor), and sham…" at bounding box center [643, 398] width 1264 height 36
copy div "Travel-sized toiletries including lotion, soap, [PERSON_NAME] (razor), and sham…"
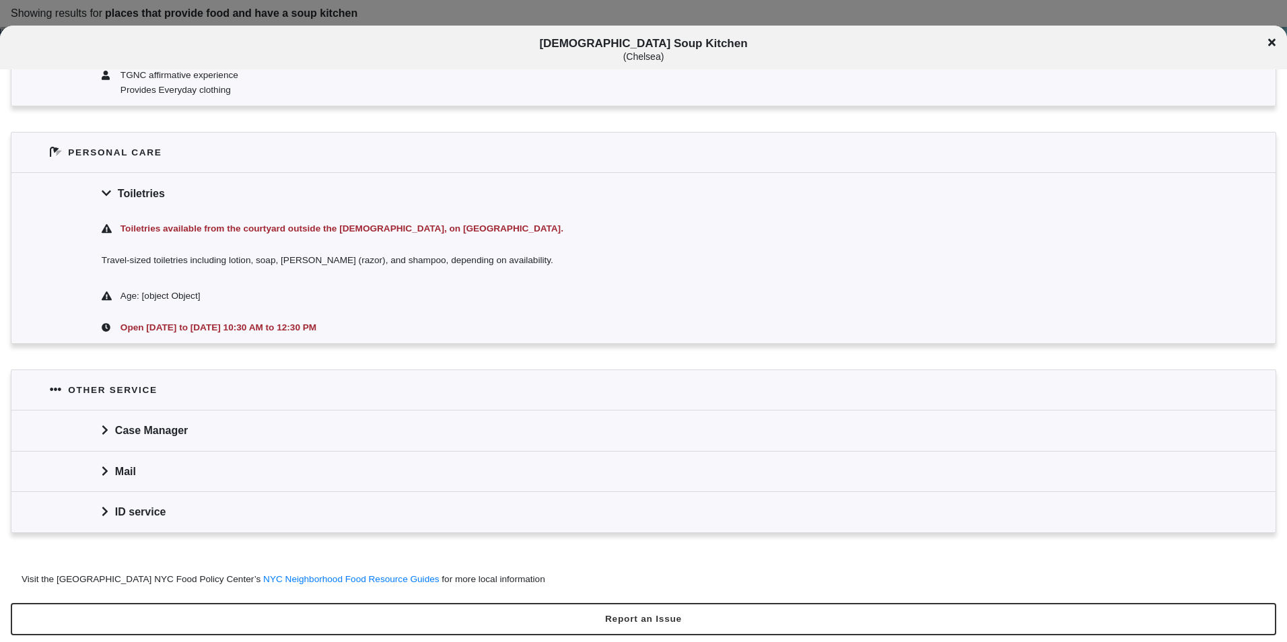
click at [236, 510] on div "ID service" at bounding box center [643, 511] width 1264 height 40
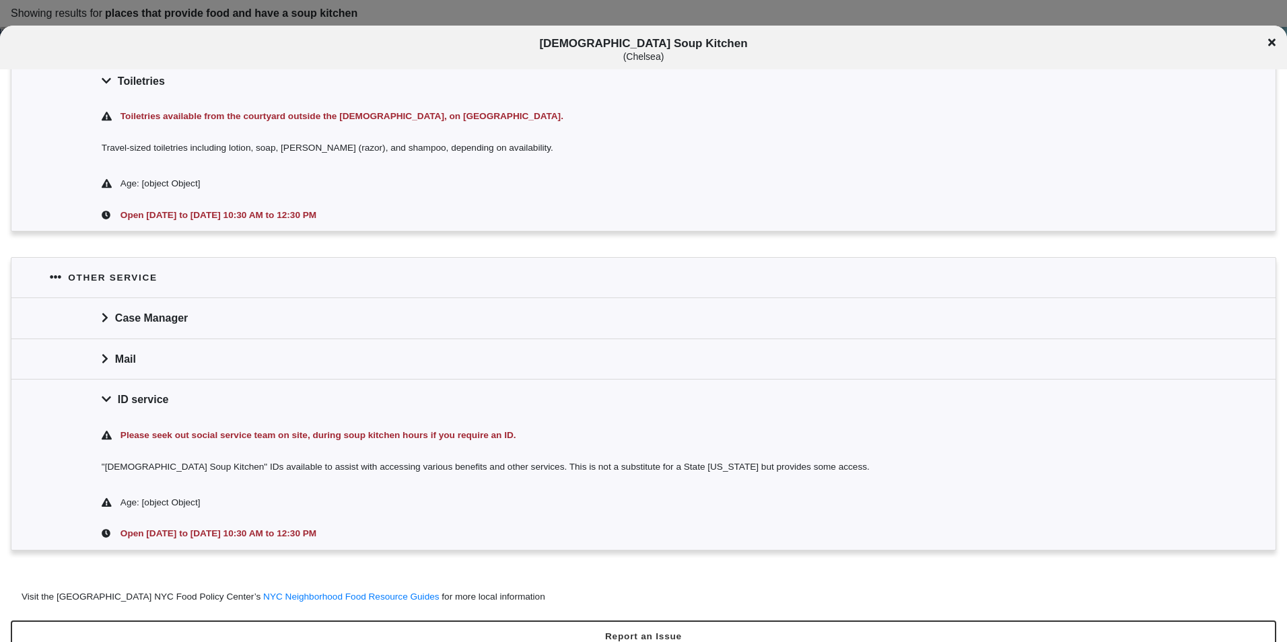
scroll to position [1492, 0]
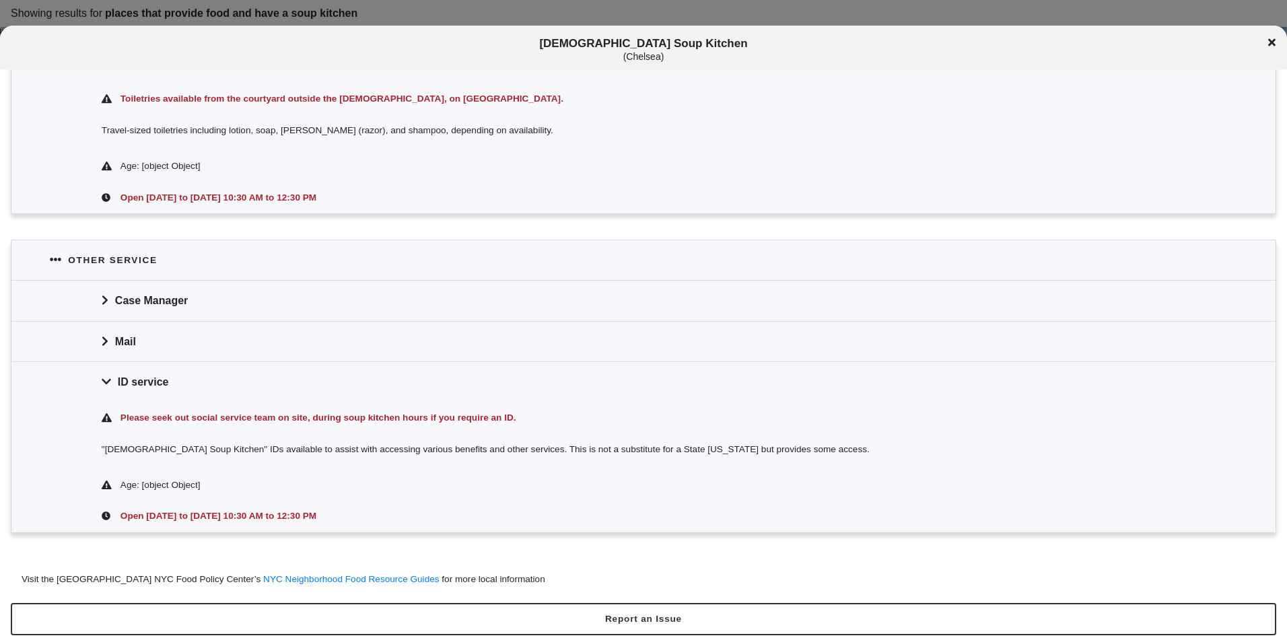
click at [451, 348] on div "Mail" at bounding box center [643, 341] width 1264 height 40
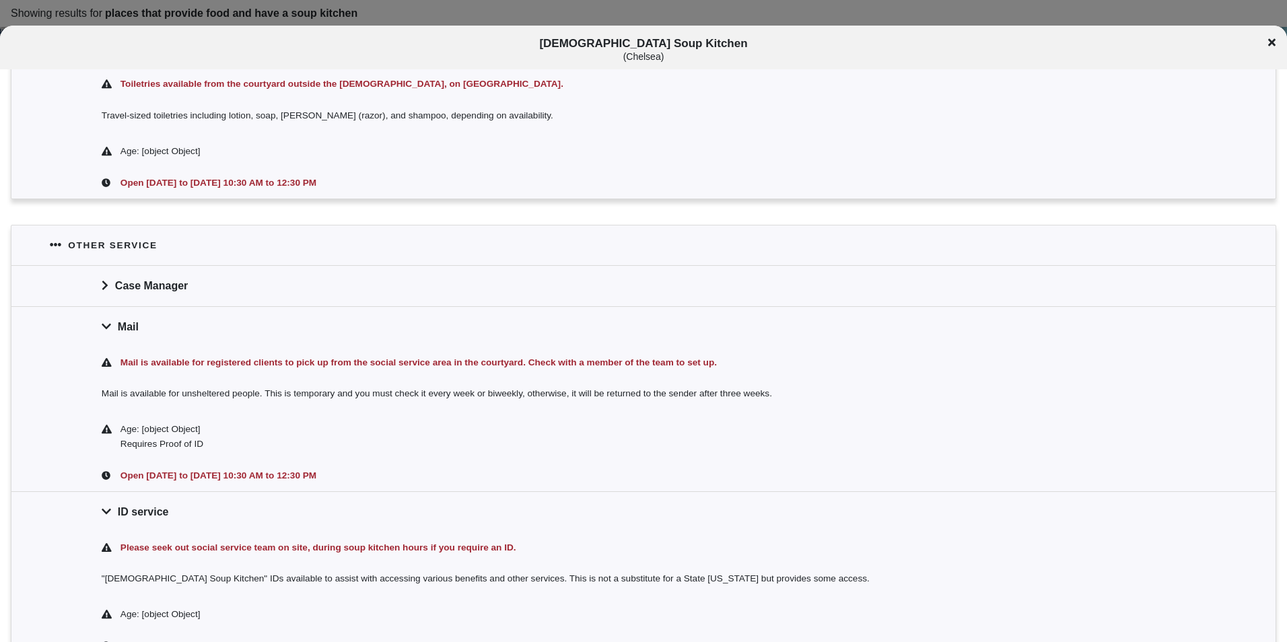
scroll to position [1559, 0]
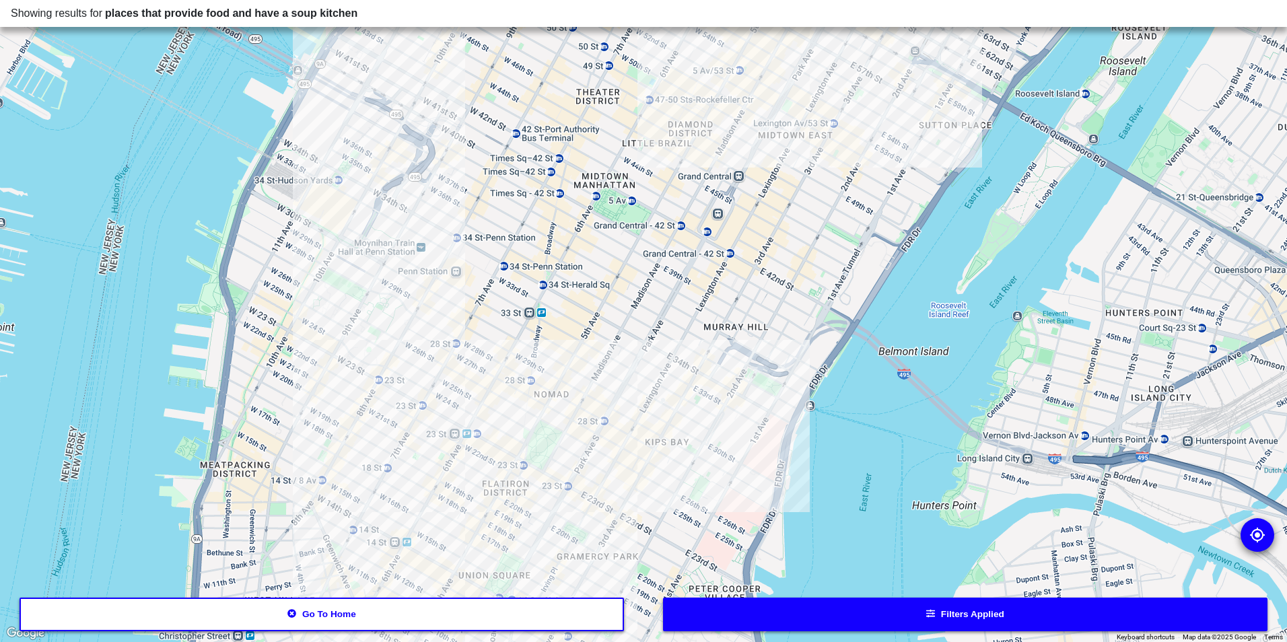
drag, startPoint x: 592, startPoint y: 390, endPoint x: 484, endPoint y: 442, distance: 120.4
click at [484, 442] on div at bounding box center [643, 321] width 1287 height 642
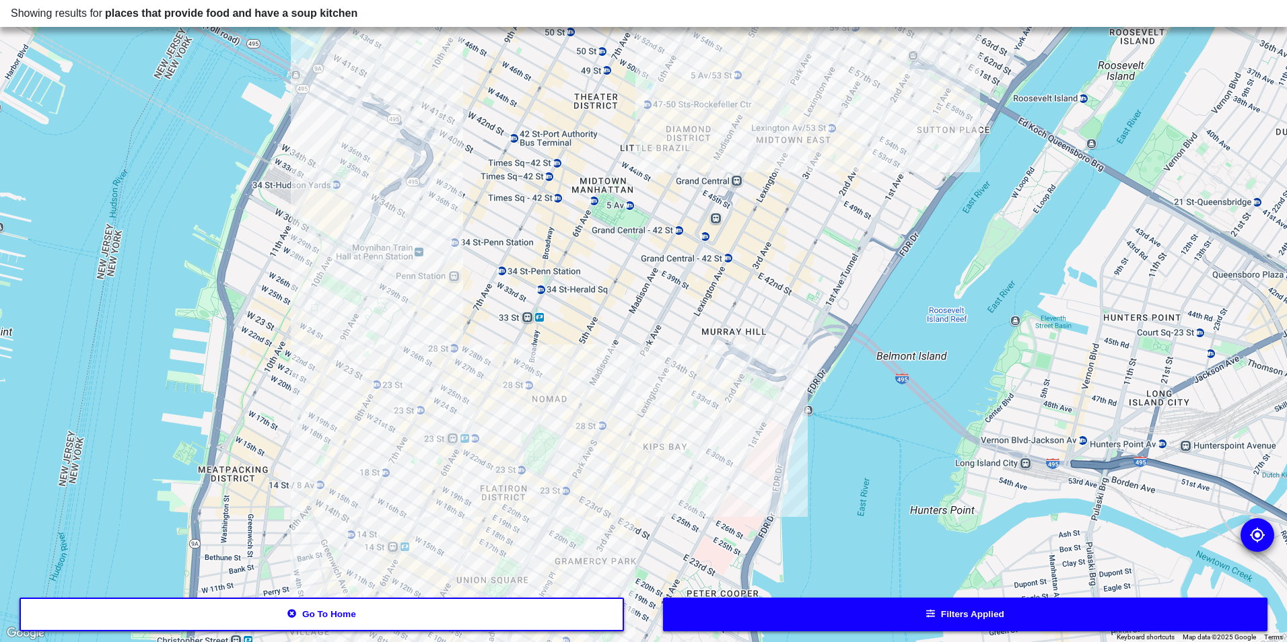
click at [390, 162] on div at bounding box center [643, 321] width 1287 height 642
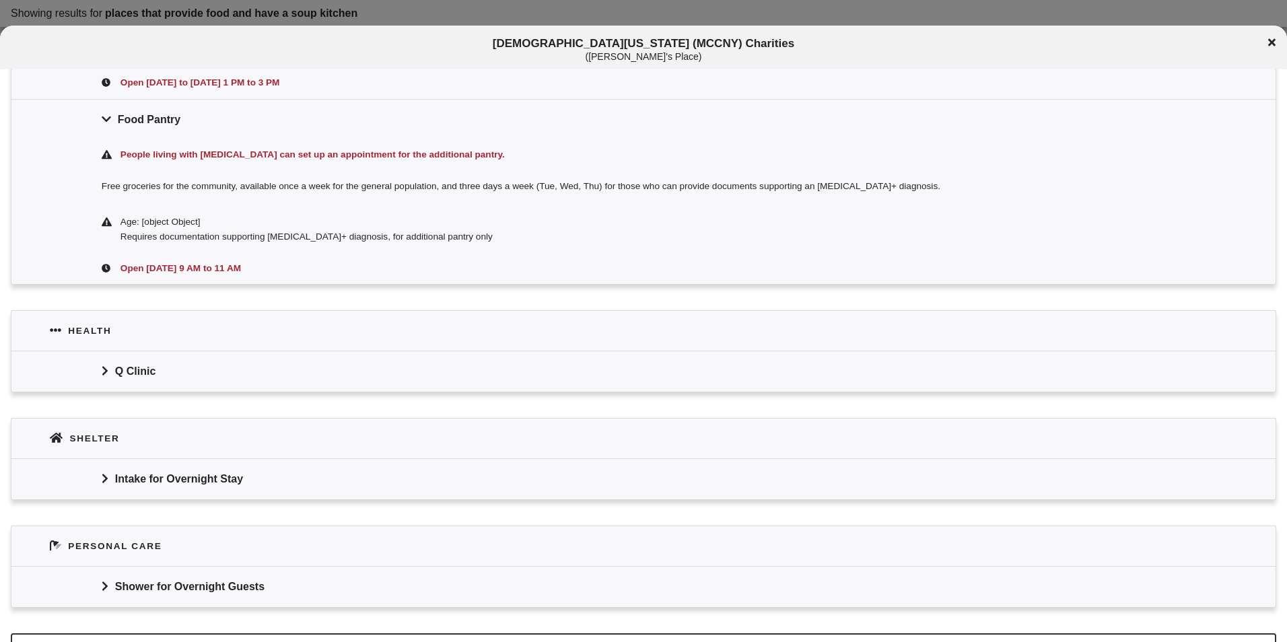
scroll to position [561, 0]
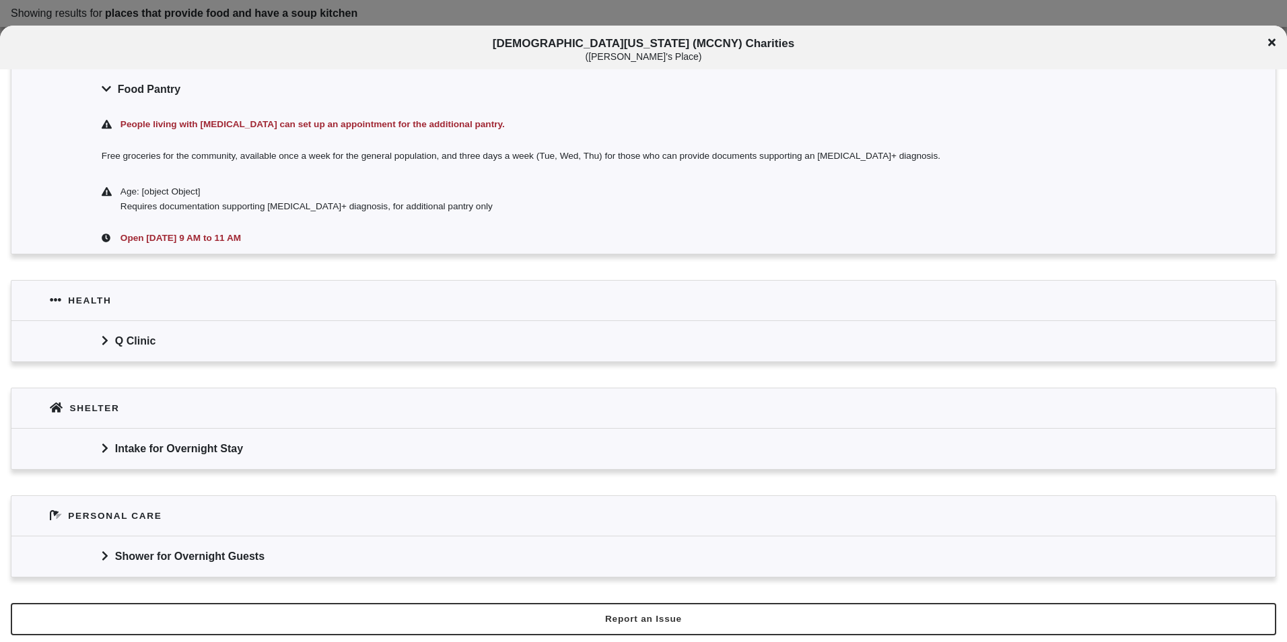
click at [174, 564] on div "Shower for Overnight Guests" at bounding box center [643, 556] width 1264 height 40
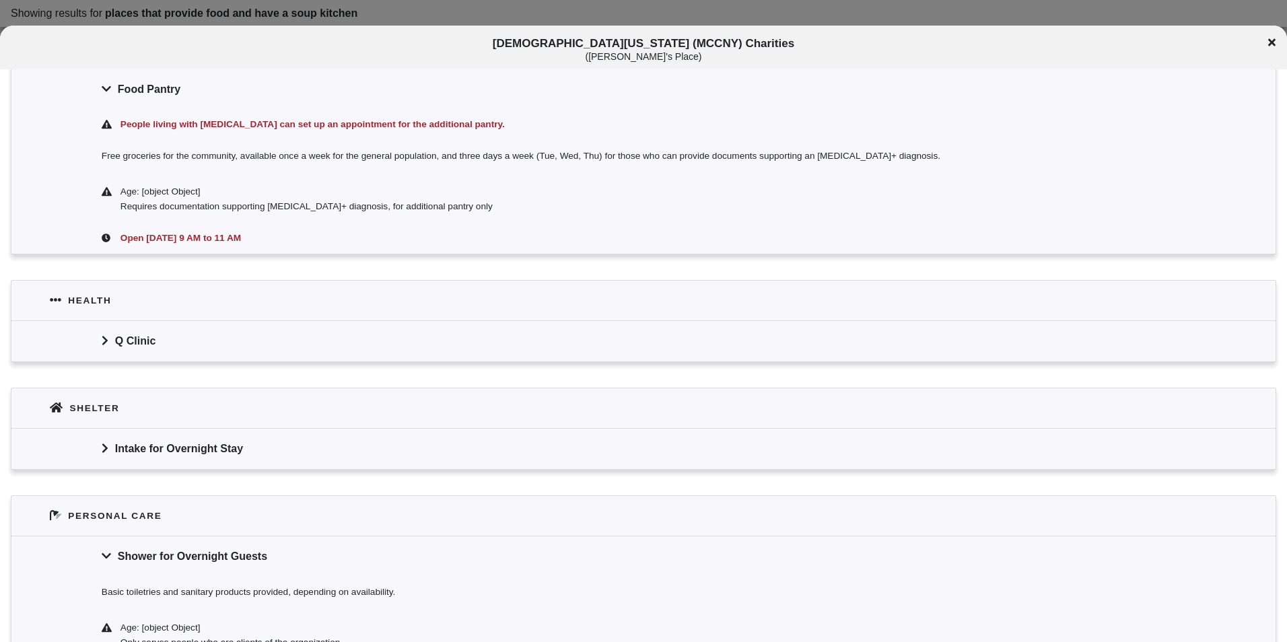
scroll to position [674, 0]
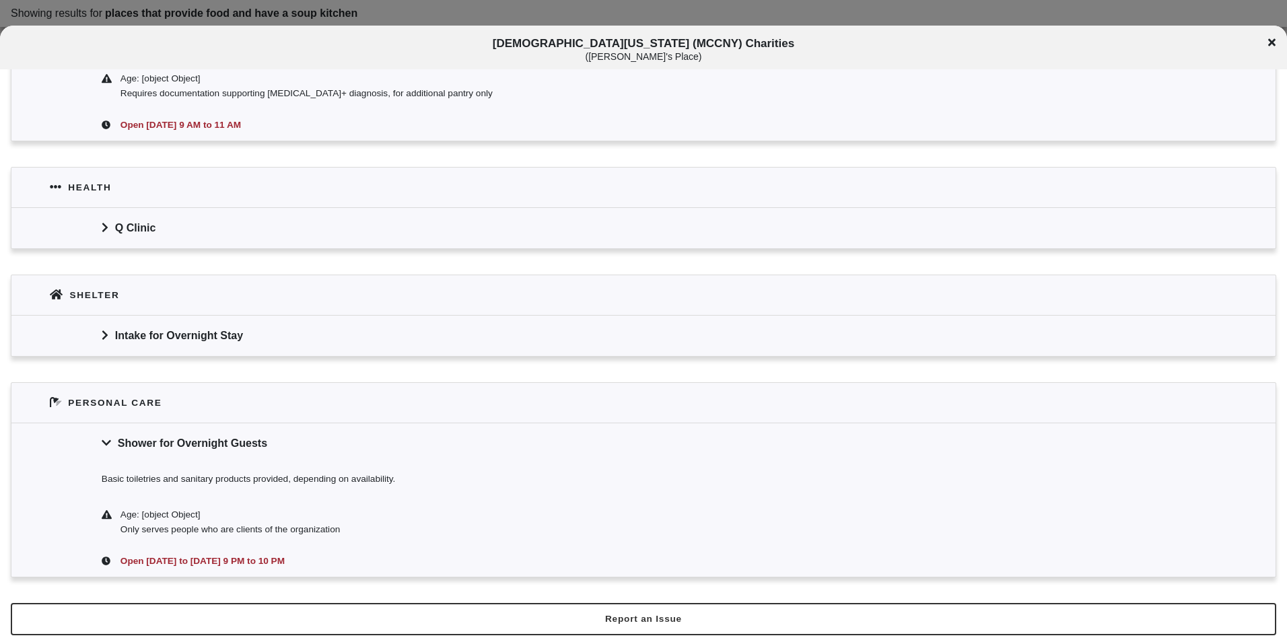
click at [504, 8] on div at bounding box center [643, 321] width 1287 height 642
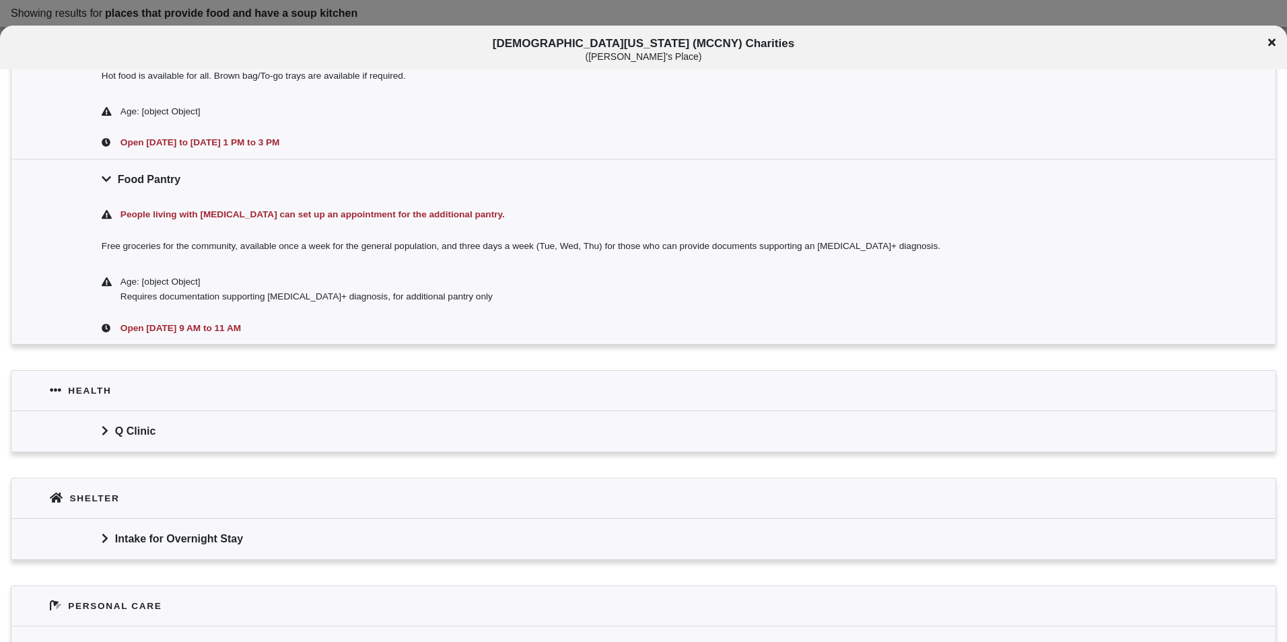
scroll to position [269, 0]
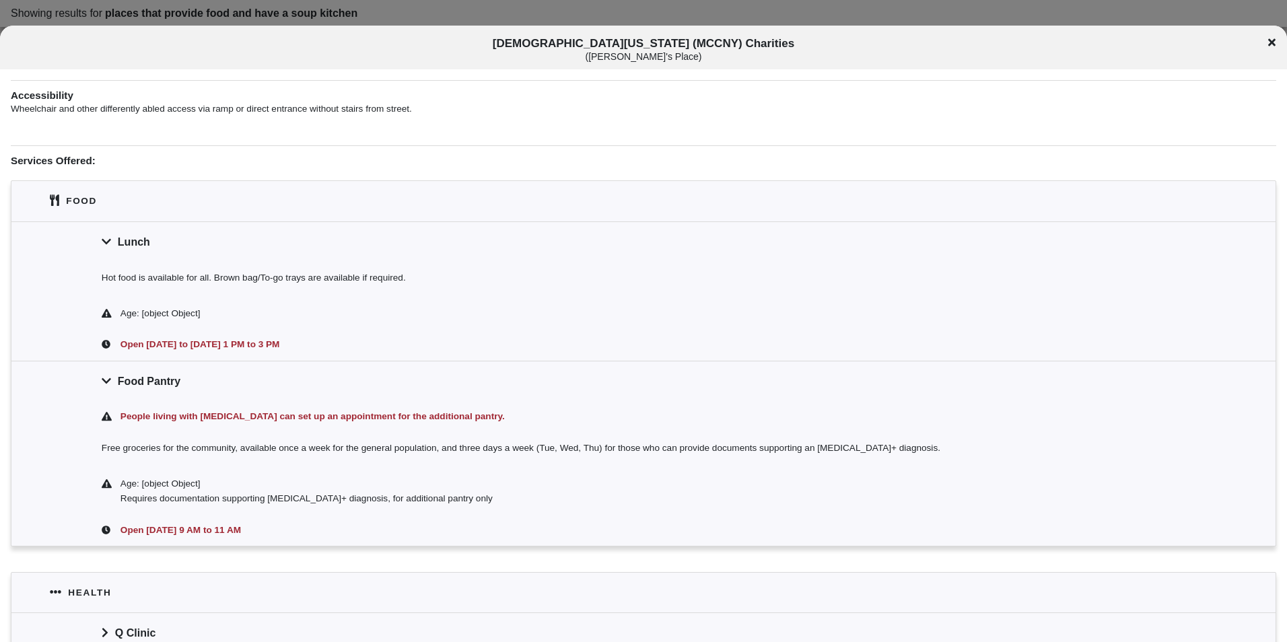
click at [518, 40] on span "[DEMOGRAPHIC_DATA] of [US_STATE] (MCCNY) Charities ( [PERSON_NAME]'s Place )" at bounding box center [644, 49] width 1068 height 25
